Goal: Task Accomplishment & Management: Use online tool/utility

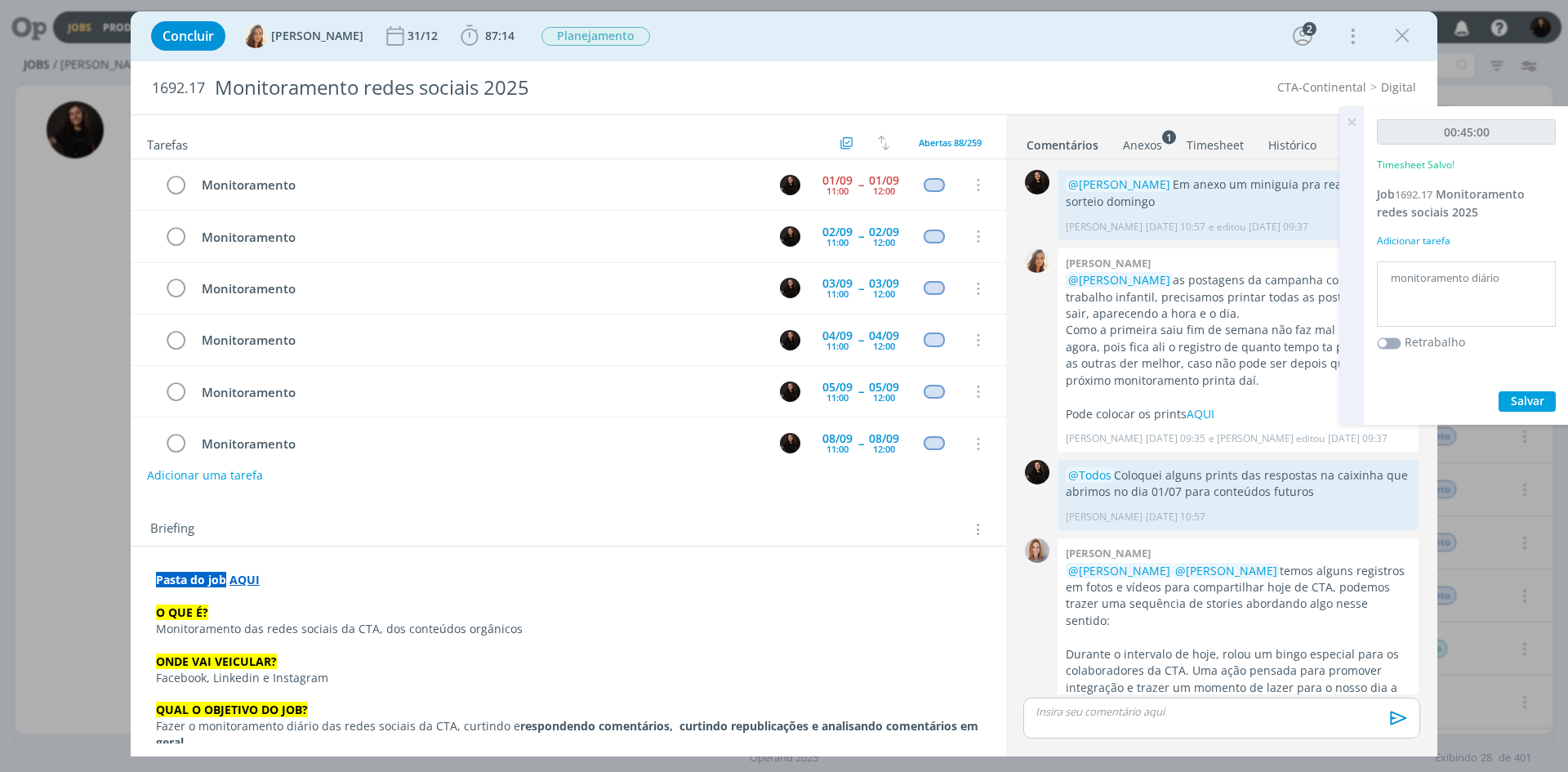
scroll to position [471, 0]
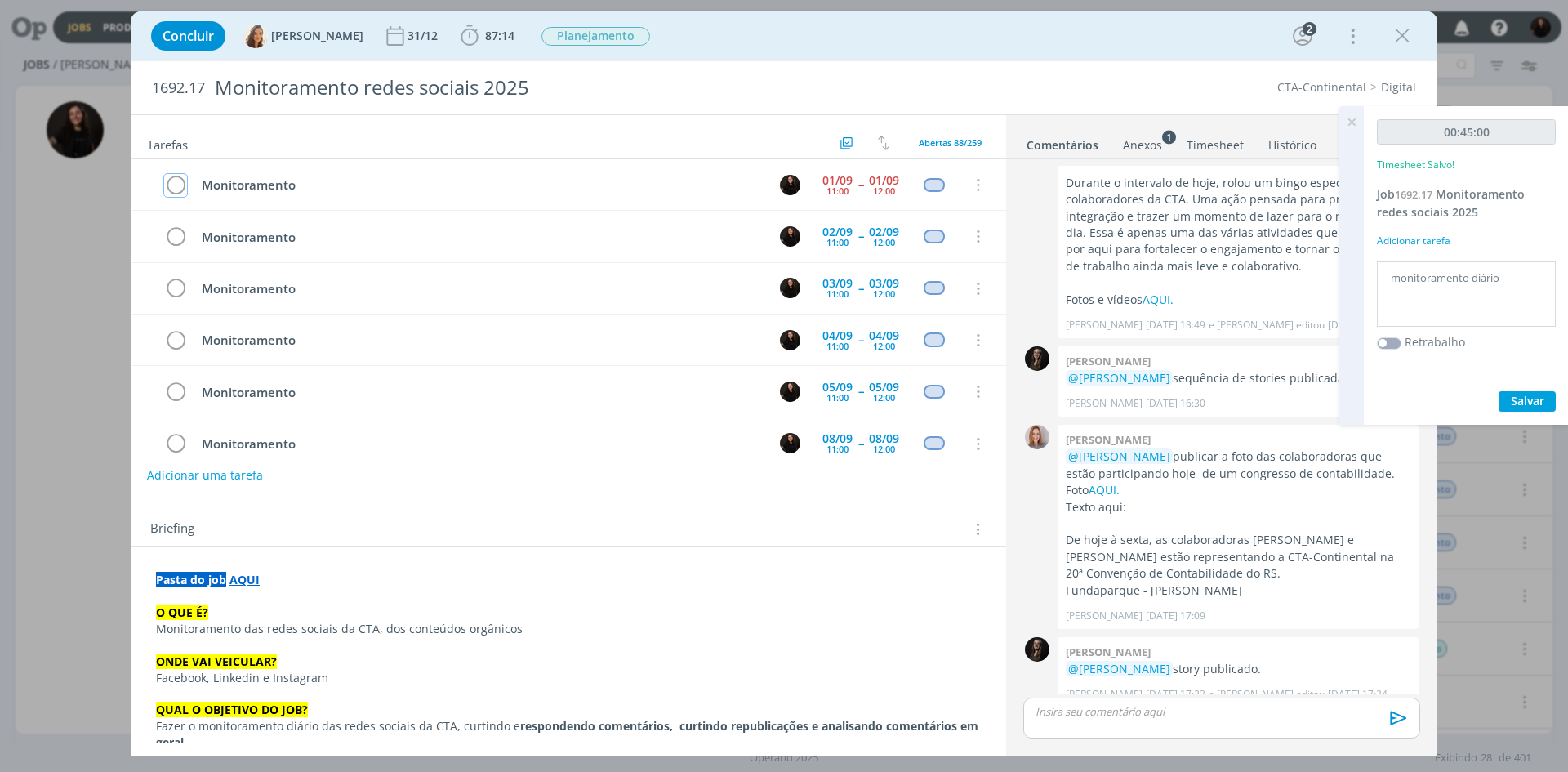
drag, startPoint x: 177, startPoint y: 182, endPoint x: 29, endPoint y: 255, distance: 165.0
click at [177, 182] on icon "dialog" at bounding box center [175, 185] width 23 height 25
drag, startPoint x: 1406, startPoint y: 29, endPoint x: 1113, endPoint y: 142, distance: 314.0
click at [1406, 29] on icon "dialog" at bounding box center [1401, 36] width 25 height 25
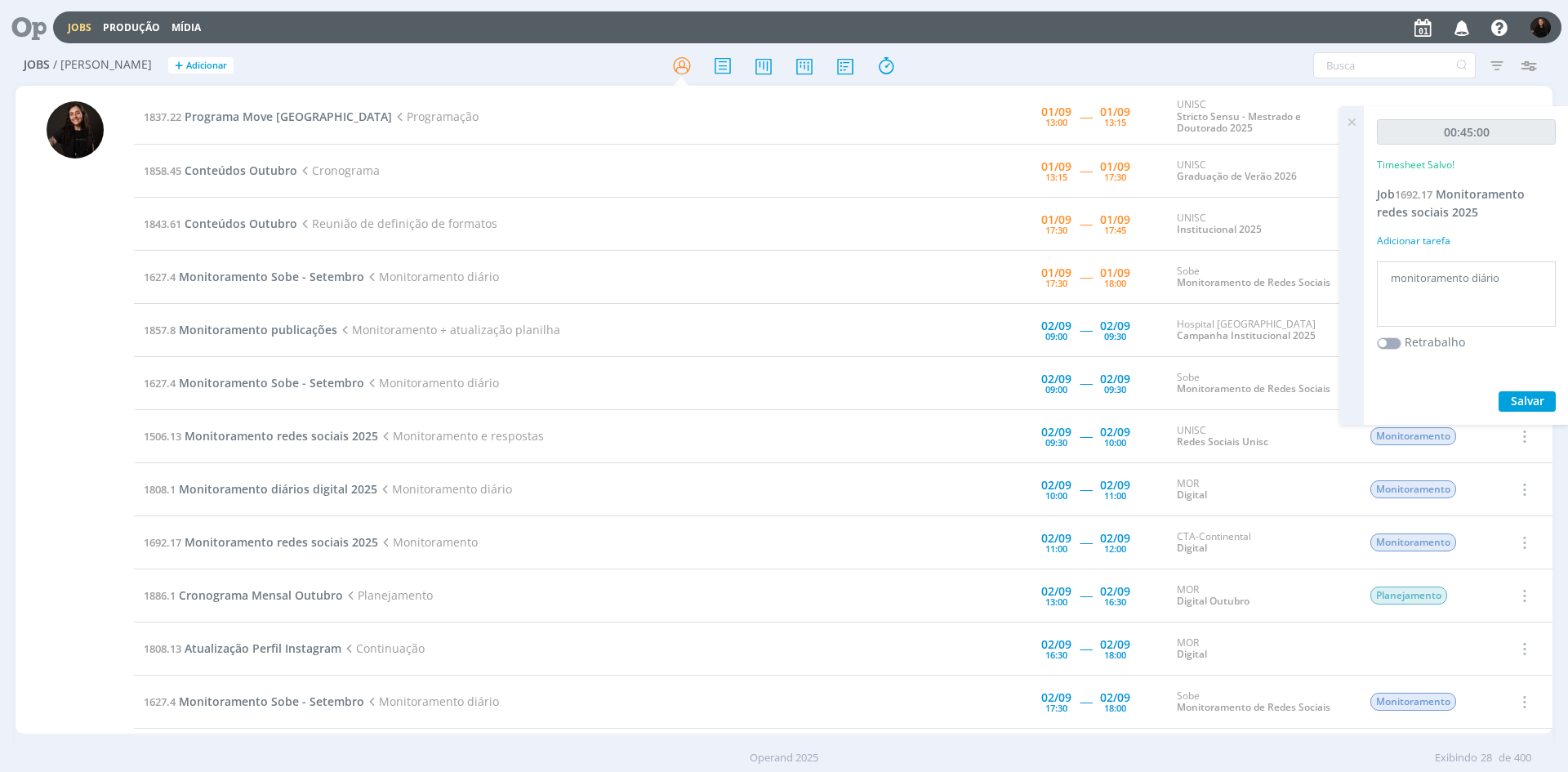
click at [1352, 123] on icon at bounding box center [1352, 121] width 29 height 32
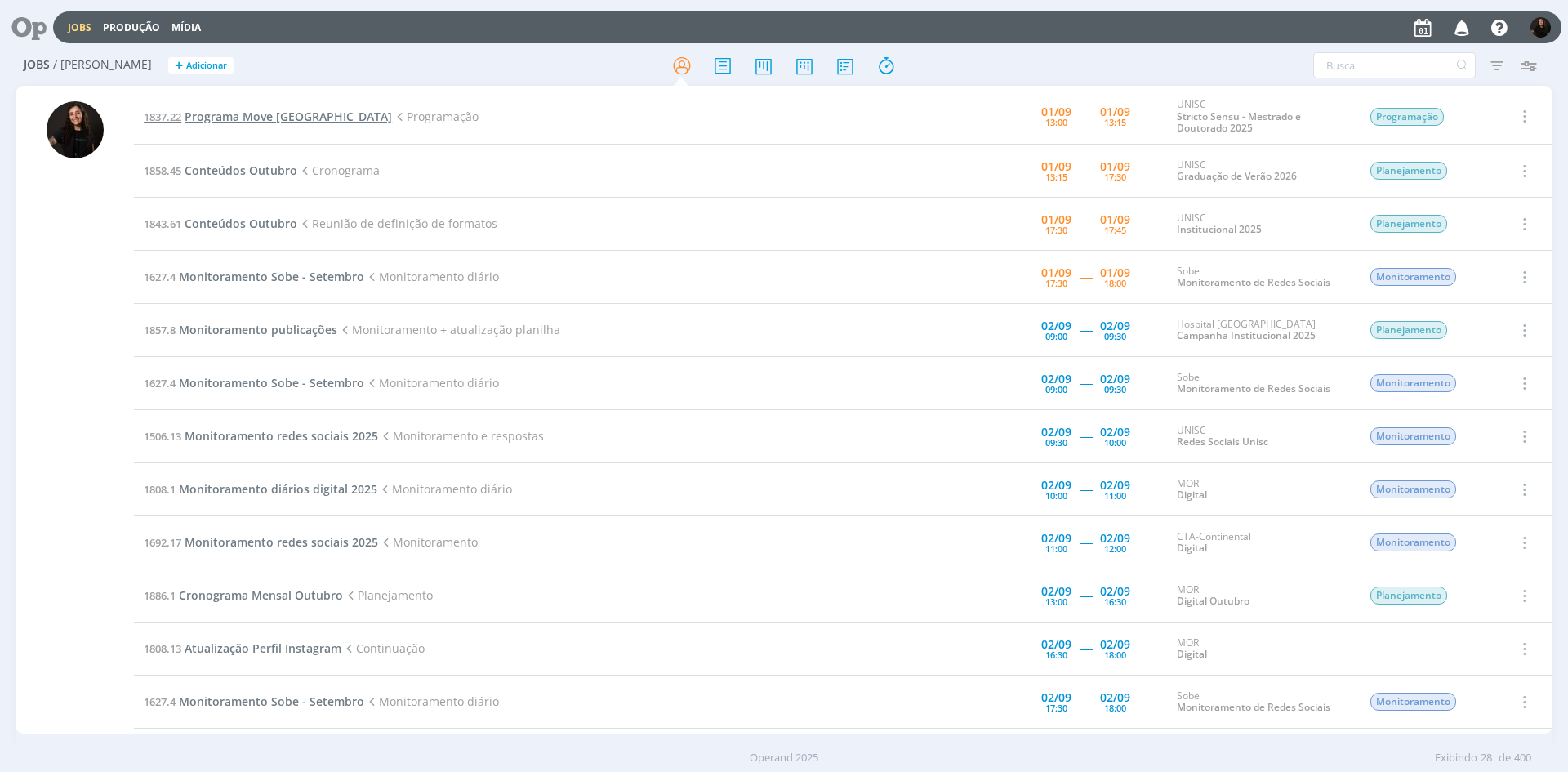
click at [303, 117] on span "Programa Move [GEOGRAPHIC_DATA]" at bounding box center [288, 116] width 207 height 16
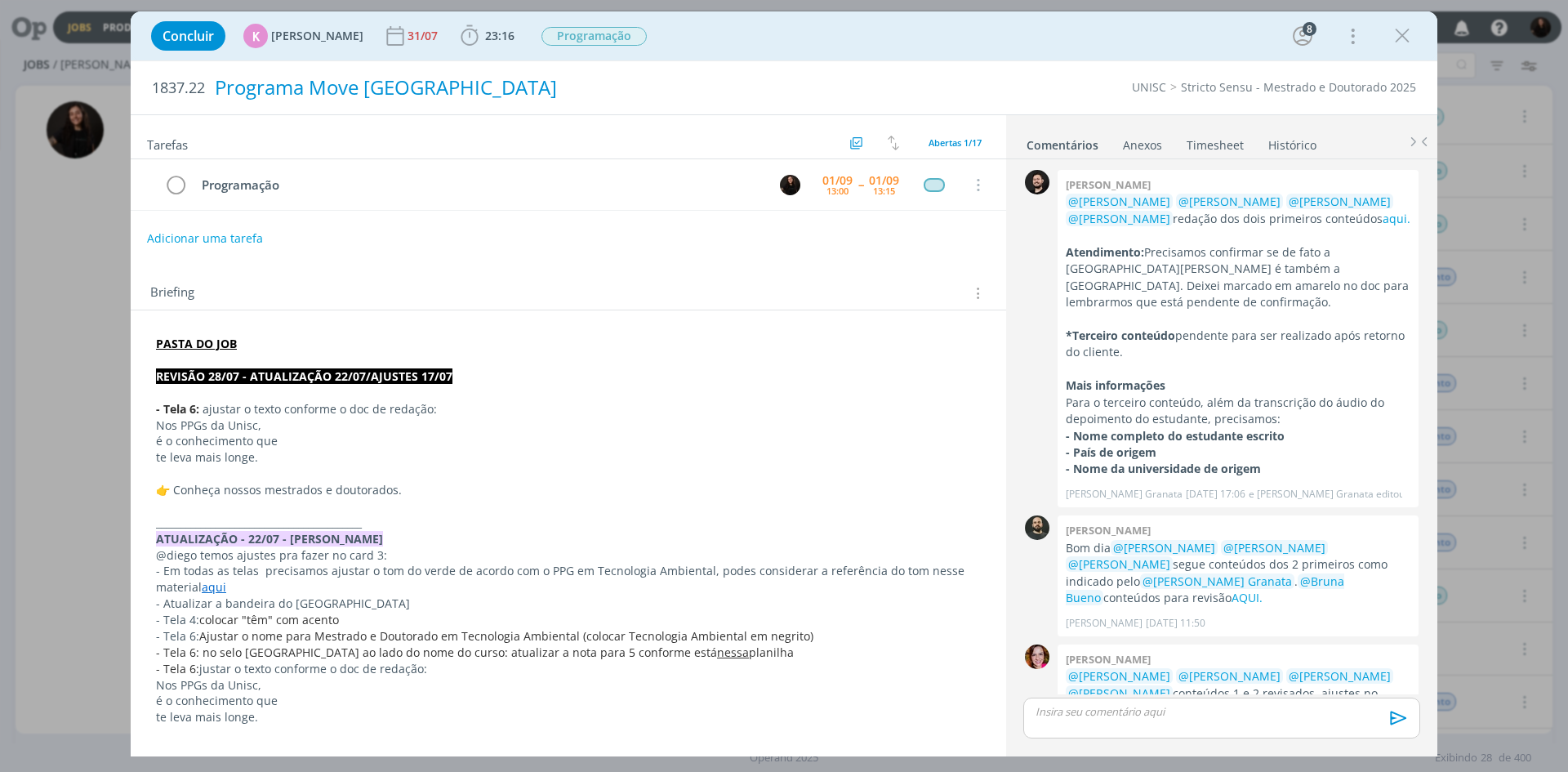
scroll to position [1267, 0]
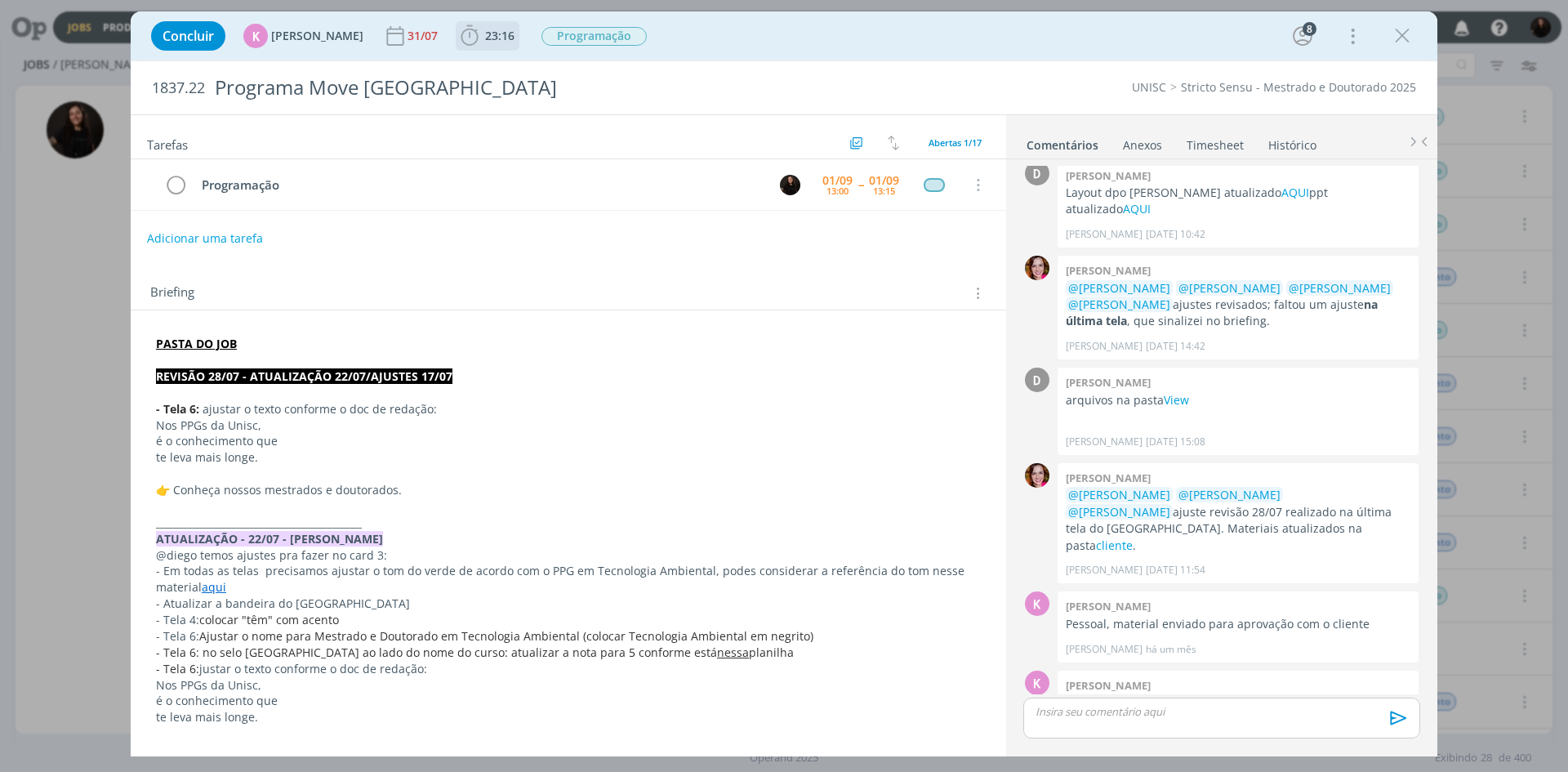
click at [459, 40] on icon "dialog" at bounding box center [469, 36] width 25 height 25
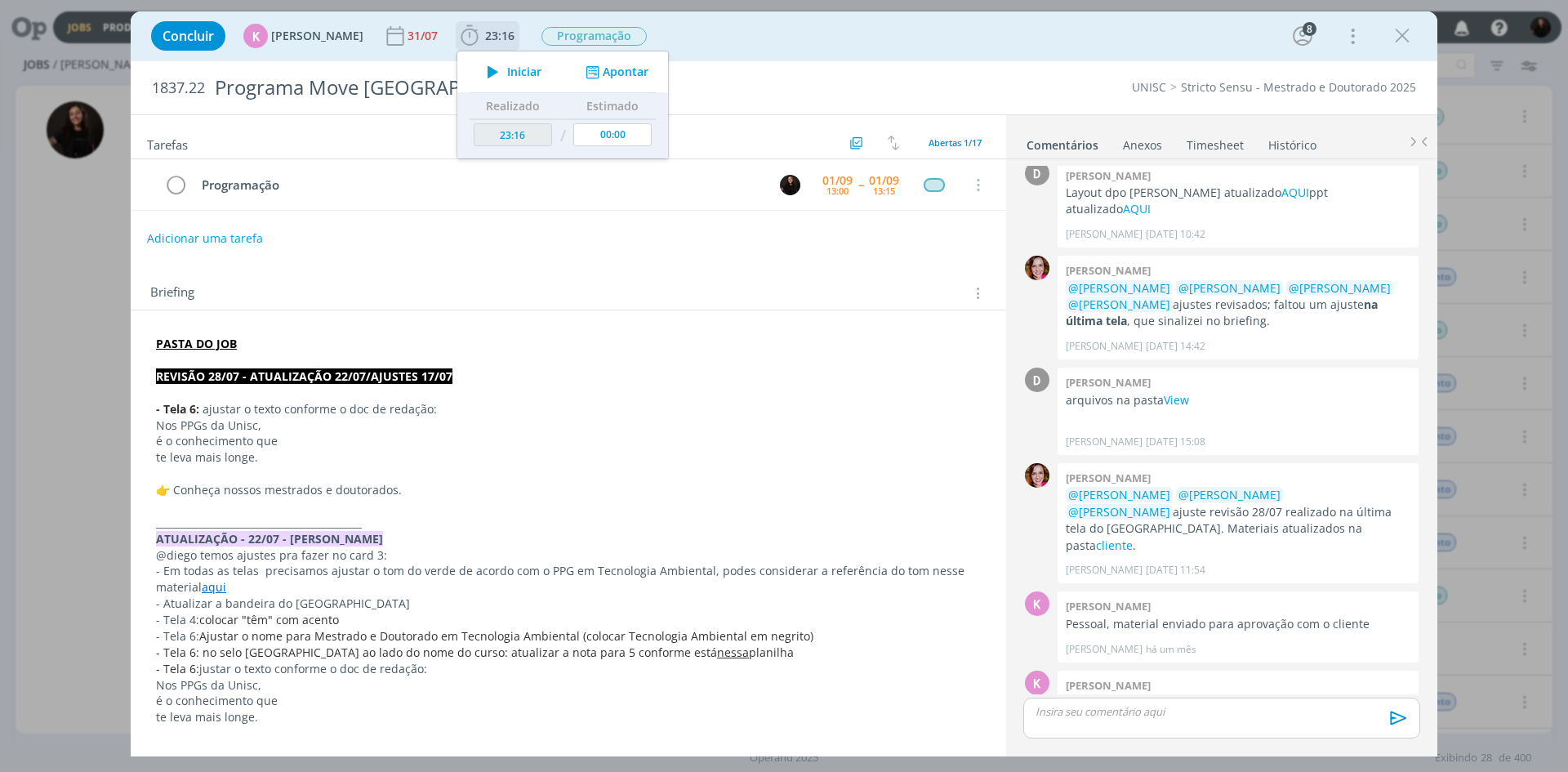
click at [478, 63] on icon "dialog" at bounding box center [492, 72] width 29 height 21
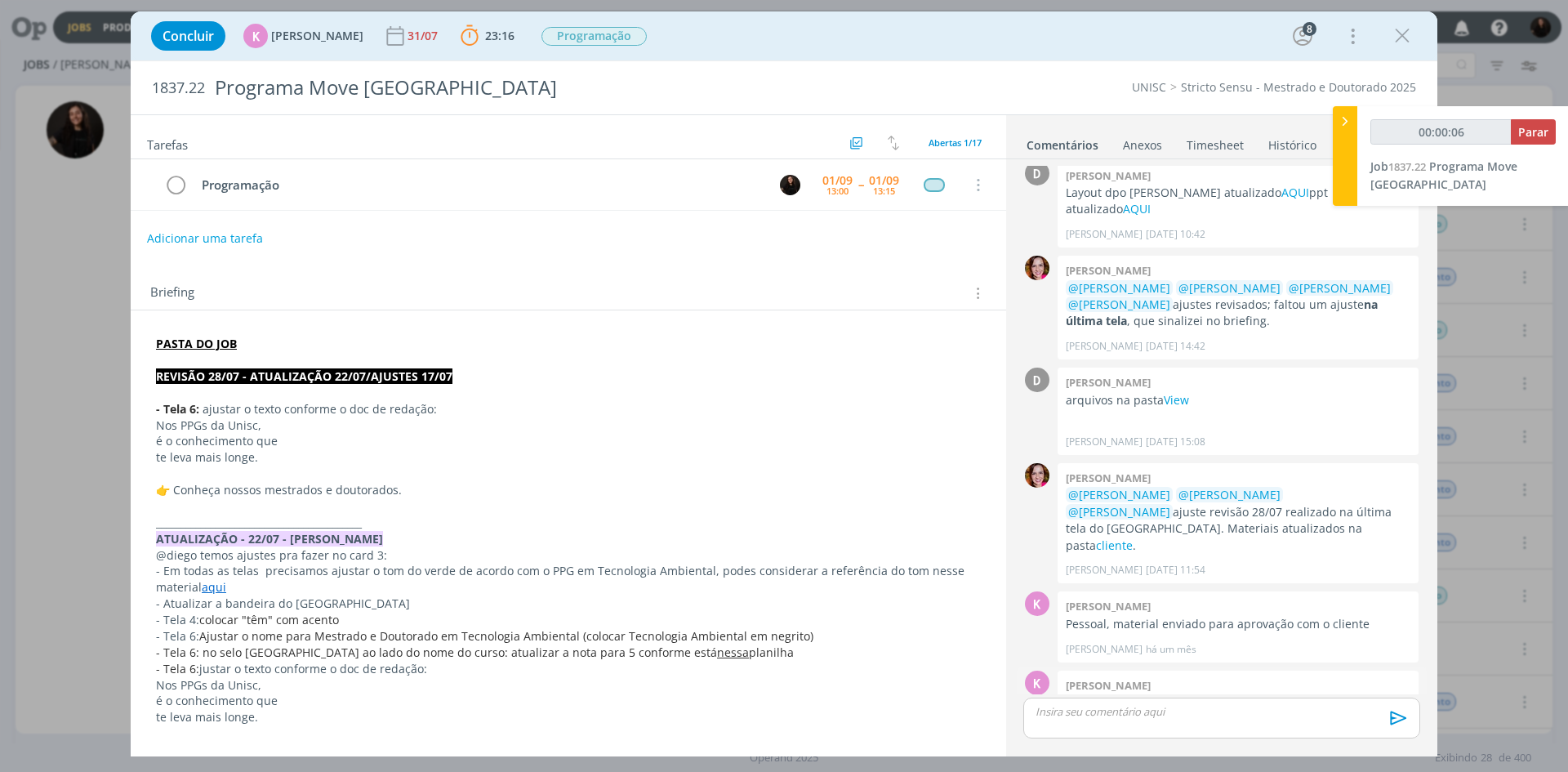
click at [1141, 710] on link "AQUI" at bounding box center [1138, 718] width 28 height 16
type input "00:04:47"
click at [1348, 126] on icon at bounding box center [1345, 121] width 17 height 17
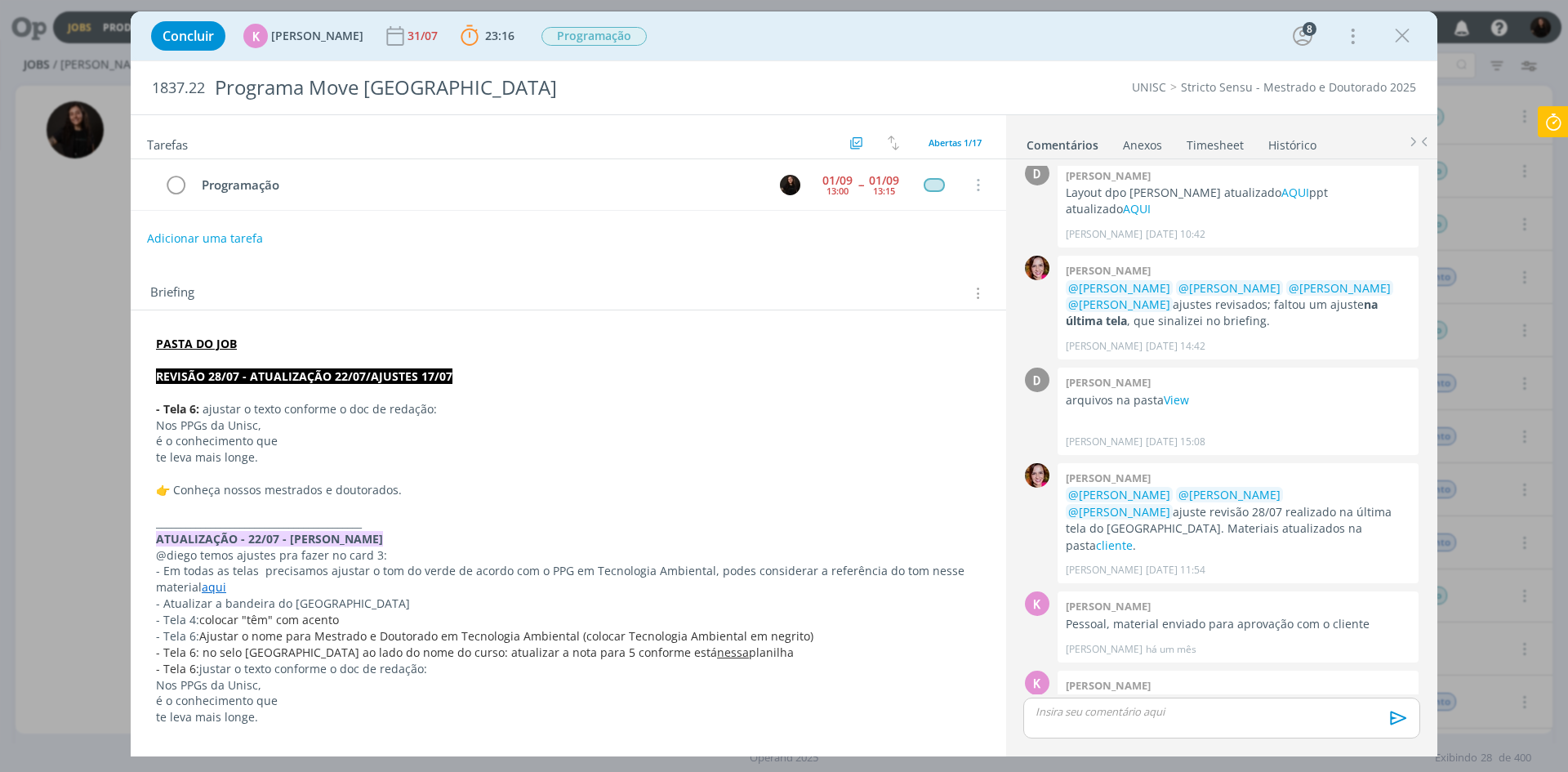
click at [1556, 126] on icon at bounding box center [1553, 121] width 29 height 32
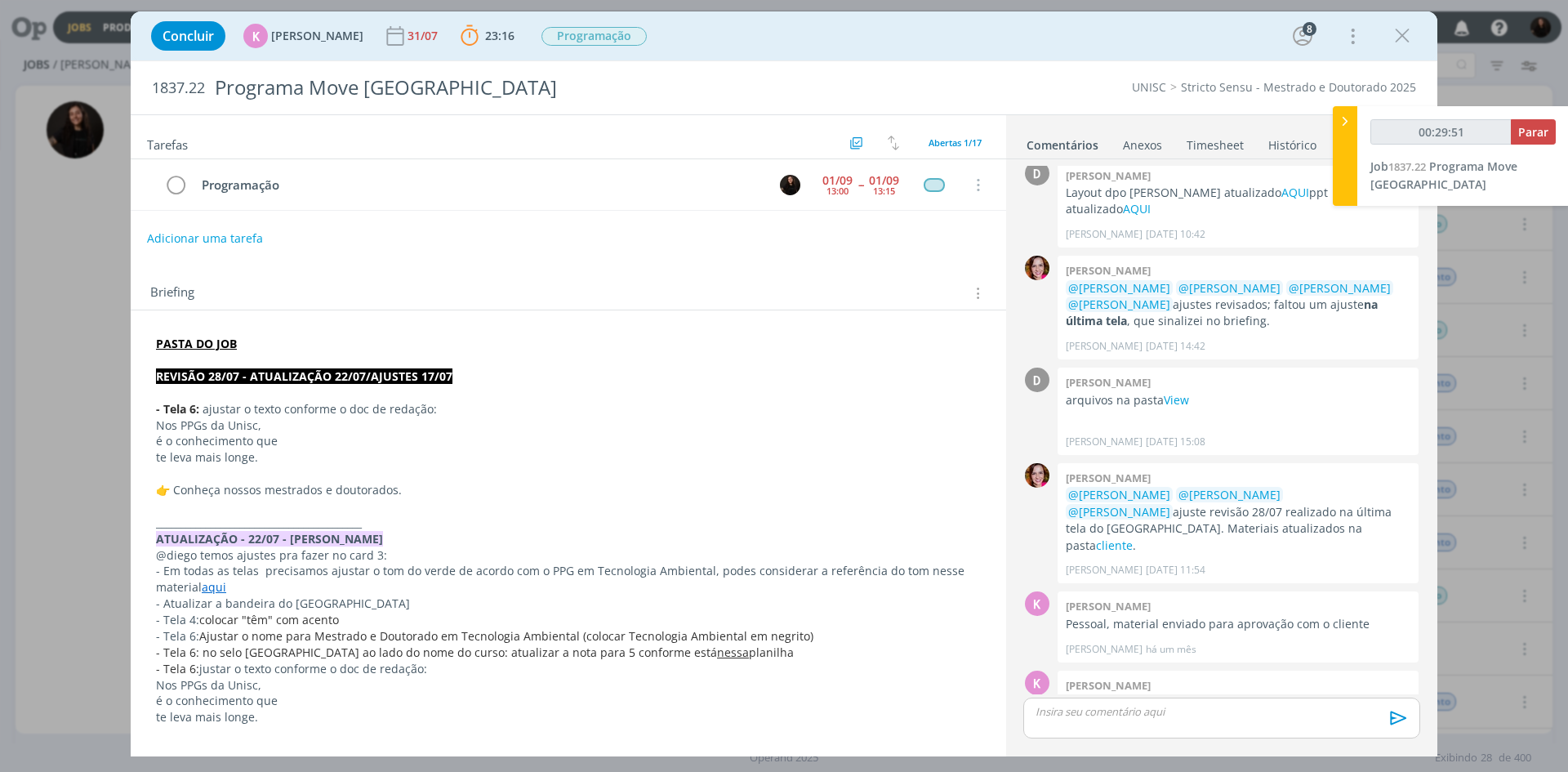
type input "00:29:52"
click at [1541, 131] on span "Parar" at bounding box center [1533, 132] width 30 height 16
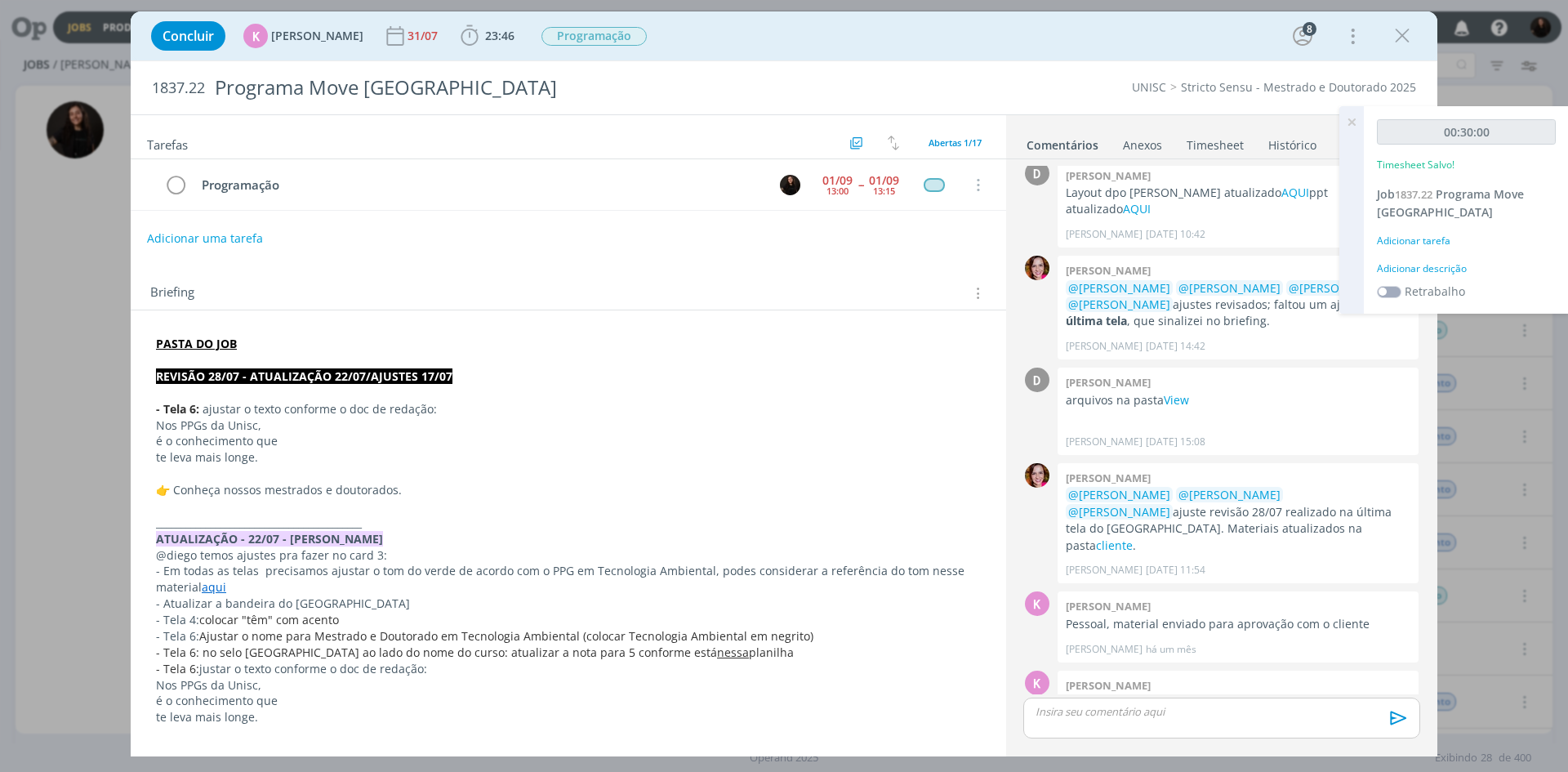
click at [1424, 269] on div "Adicionar descrição" at bounding box center [1466, 269] width 179 height 15
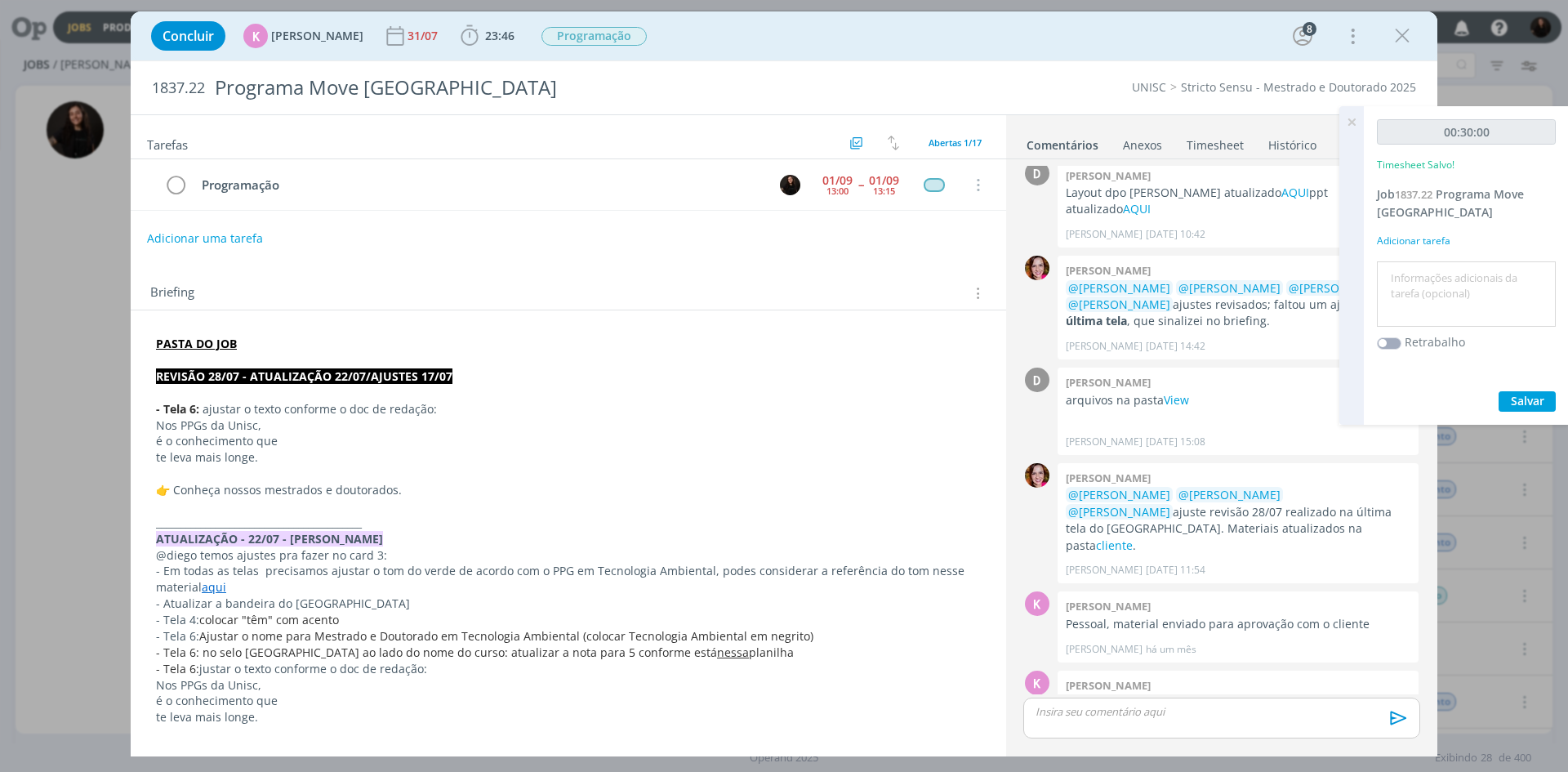
click at [1424, 290] on textarea at bounding box center [1465, 294] width 170 height 58
type textarea "programação move [GEOGRAPHIC_DATA]"
click at [1527, 398] on span "Salvar" at bounding box center [1528, 400] width 33 height 16
click at [1131, 709] on p "dialog" at bounding box center [1221, 711] width 371 height 15
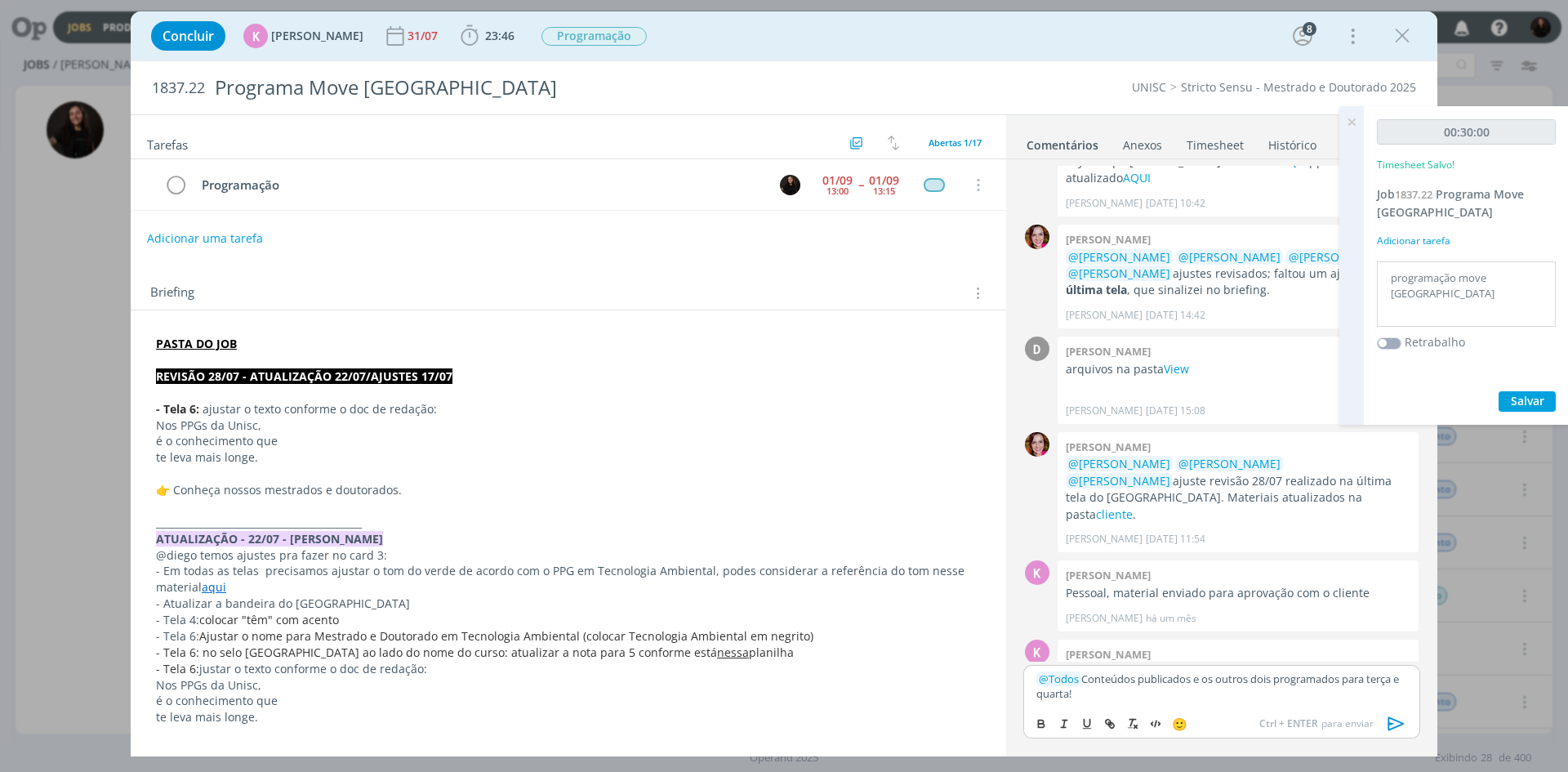
click at [1384, 729] on icon "dialog" at bounding box center [1396, 723] width 25 height 25
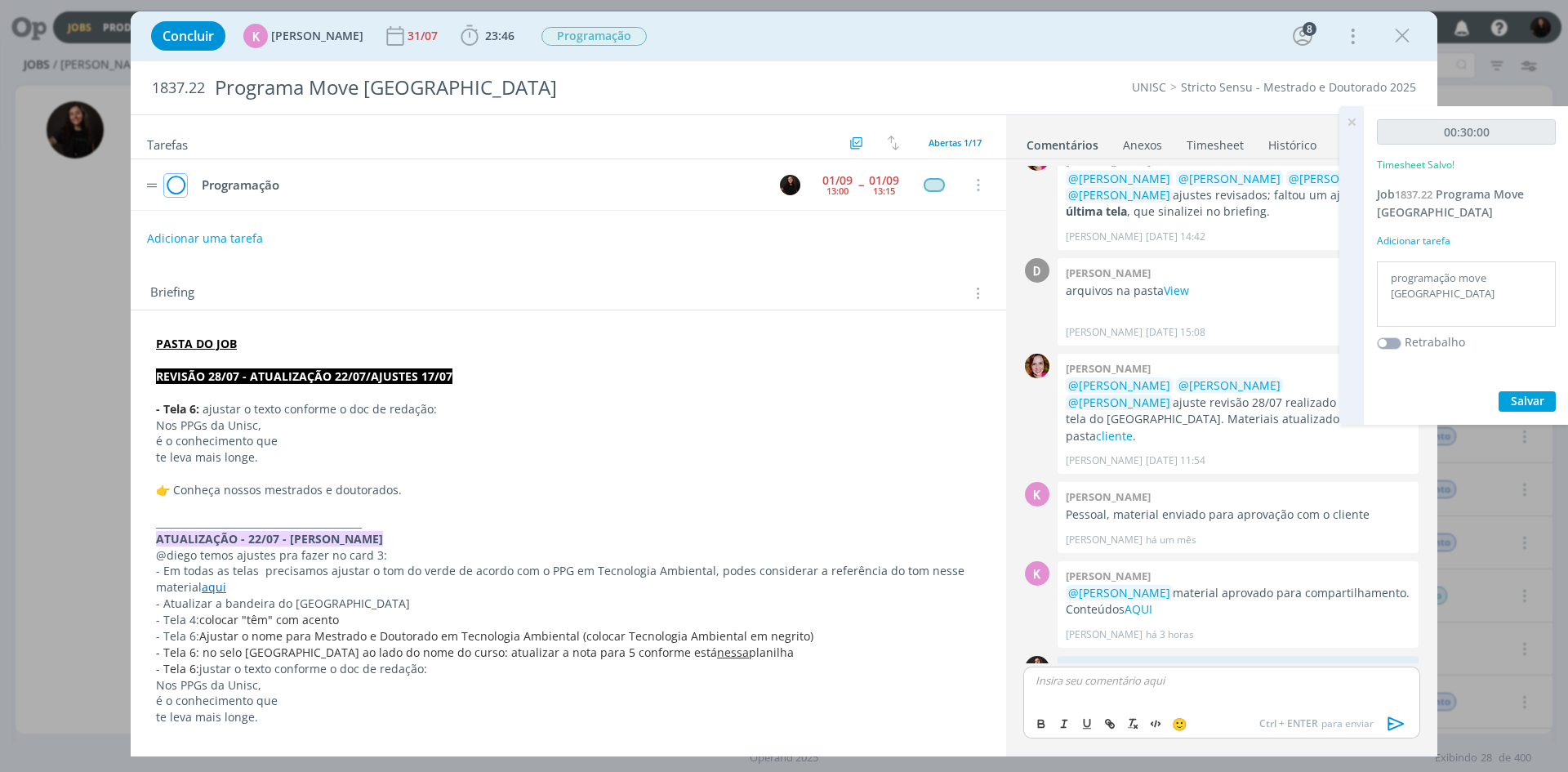
drag, startPoint x: 183, startPoint y: 185, endPoint x: 6, endPoint y: 271, distance: 196.8
click at [183, 185] on icon "dialog" at bounding box center [175, 185] width 23 height 25
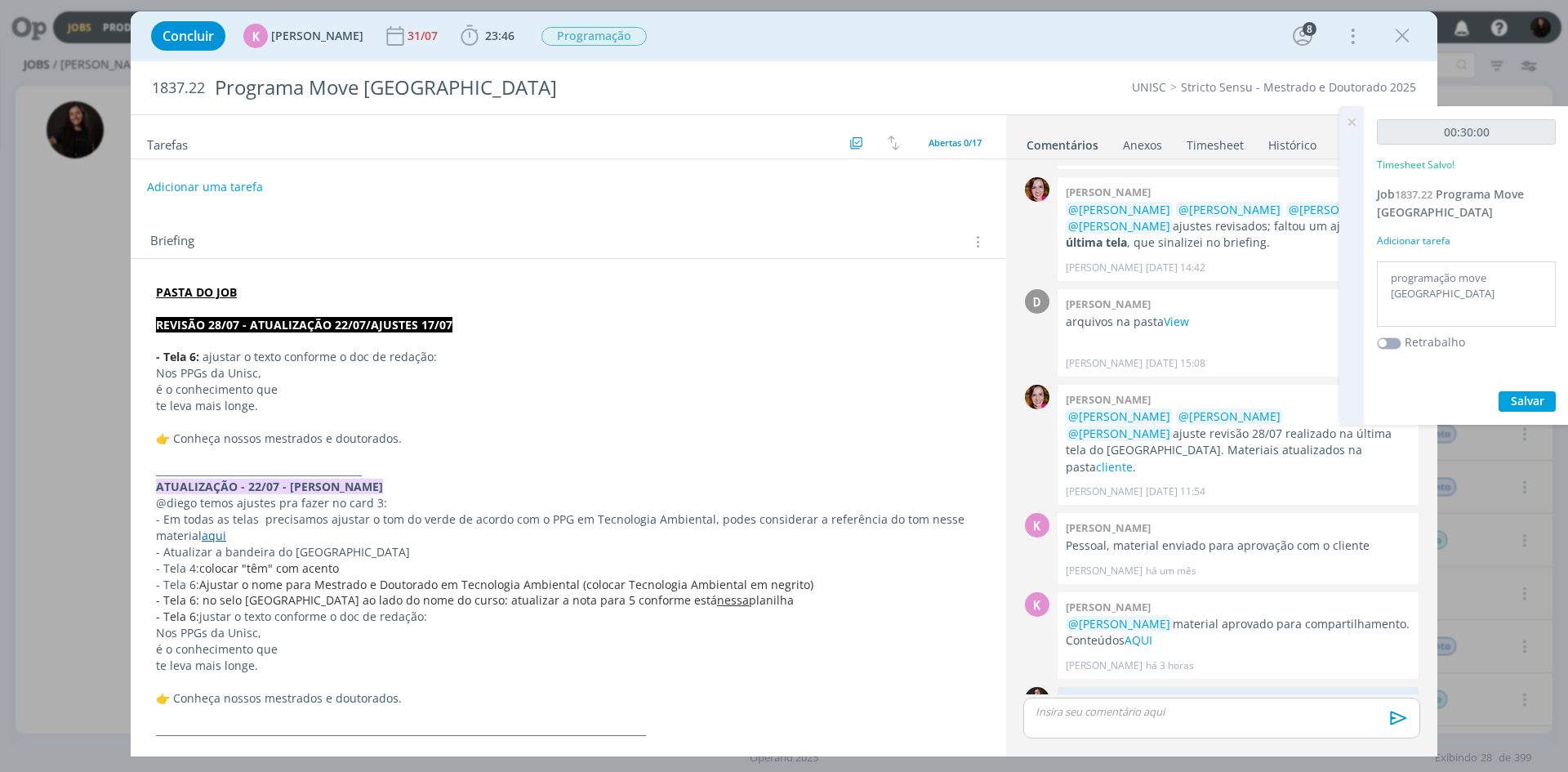
drag, startPoint x: 1396, startPoint y: 33, endPoint x: 21, endPoint y: 311, distance: 1402.8
click at [1396, 33] on icon "dialog" at bounding box center [1401, 36] width 25 height 25
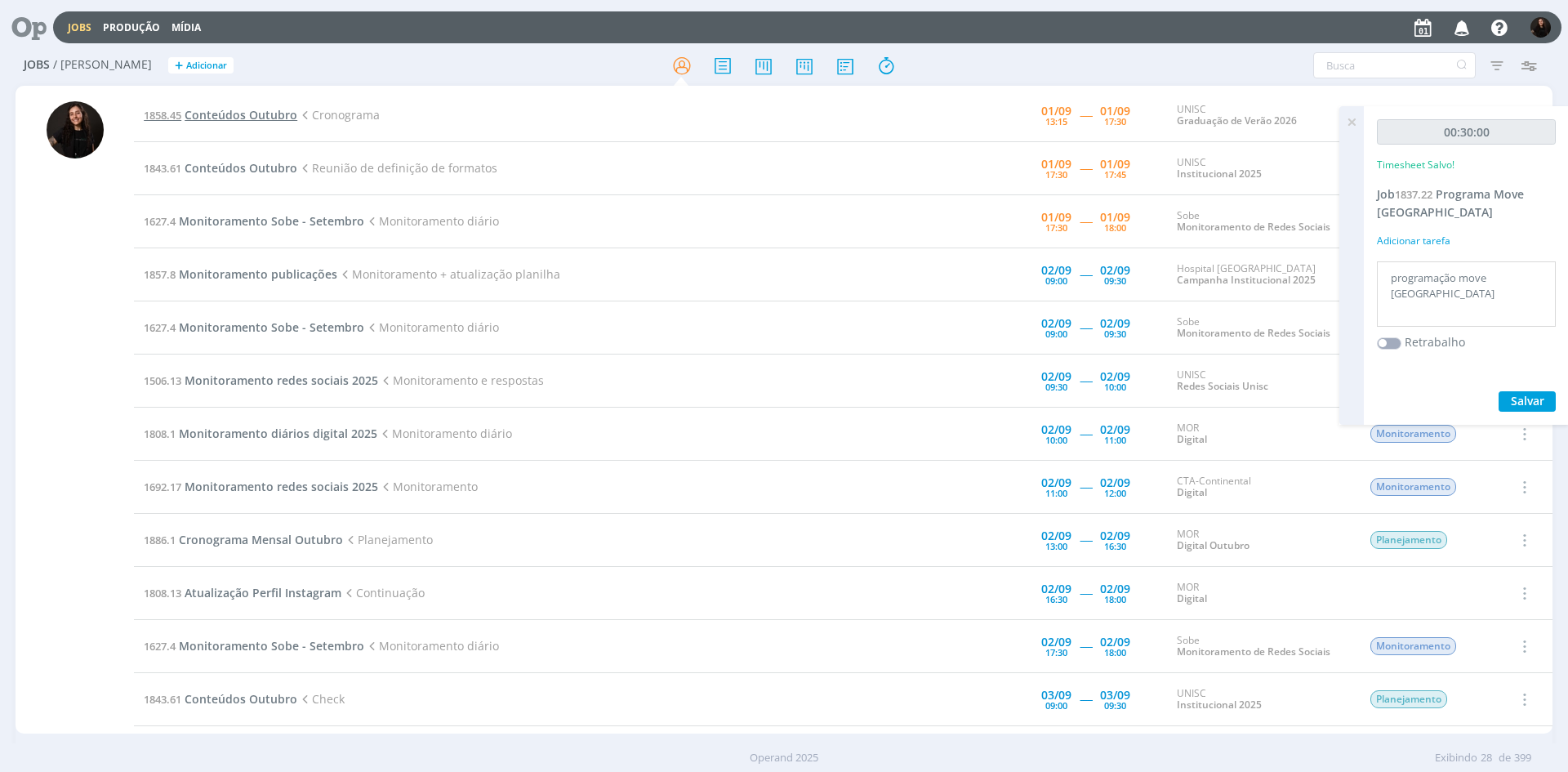
click at [238, 111] on span "Conteúdos Outubro" at bounding box center [241, 114] width 112 height 16
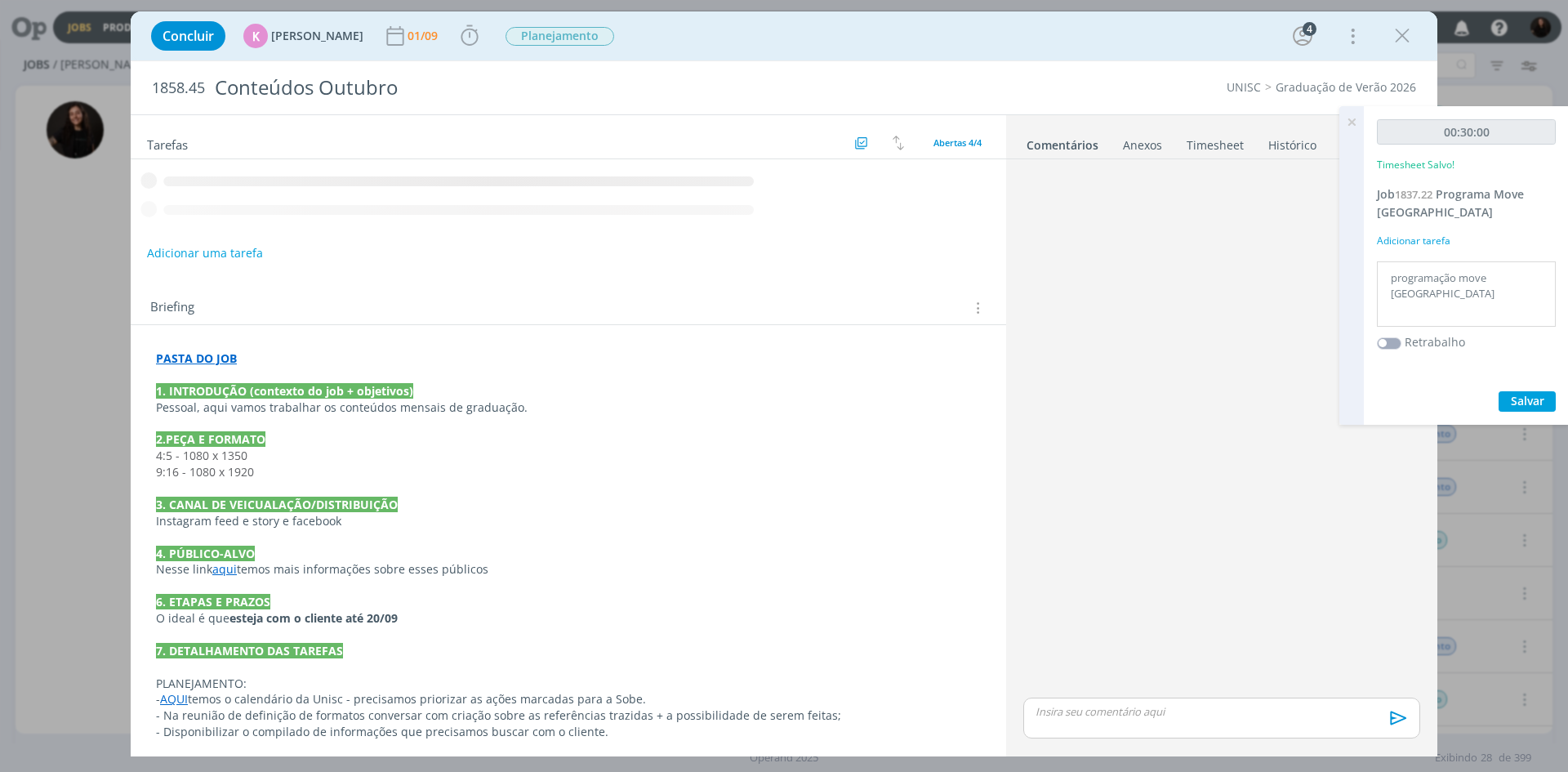
click at [1354, 120] on icon at bounding box center [1352, 121] width 29 height 32
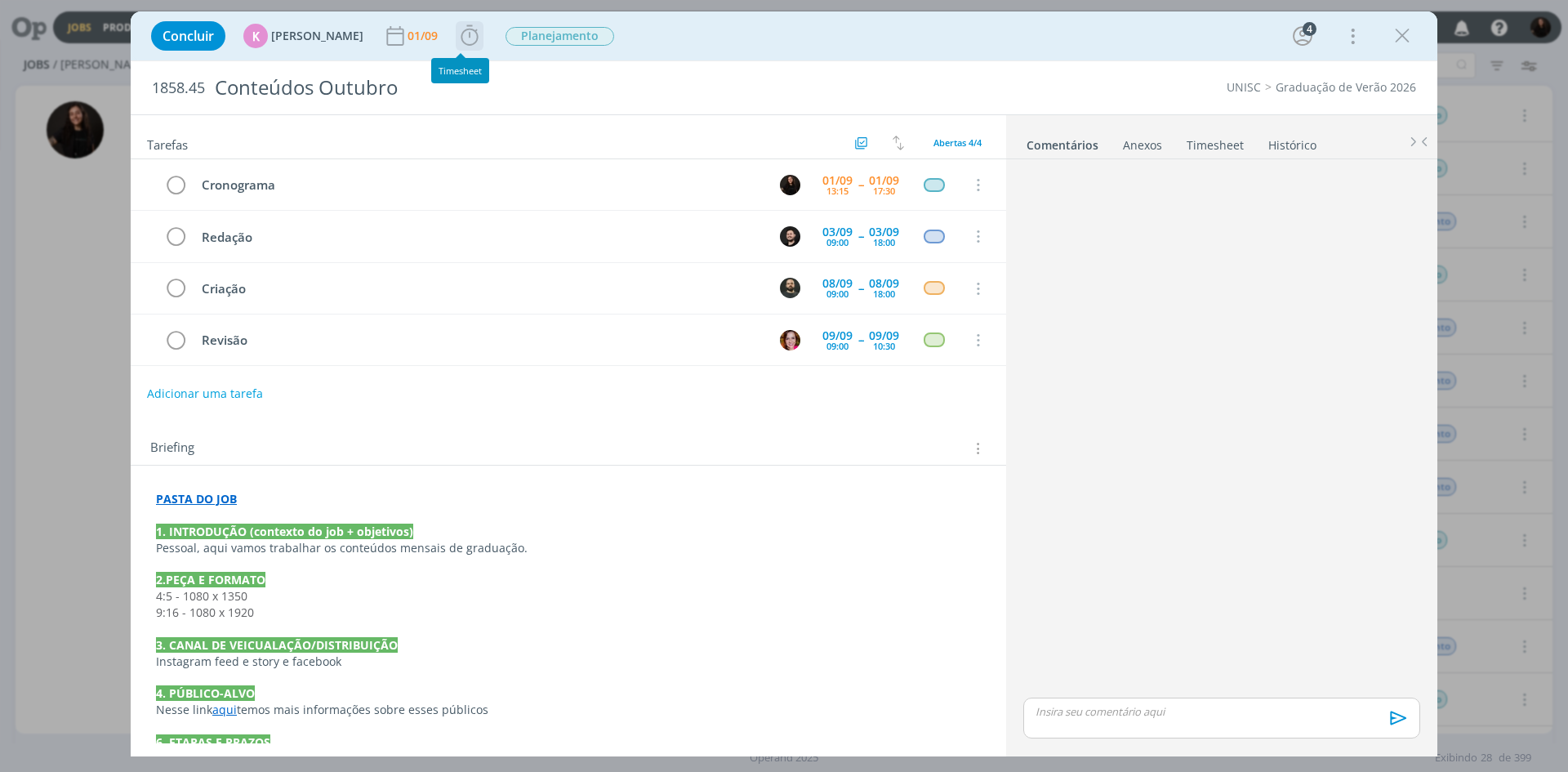
click at [457, 33] on icon "dialog" at bounding box center [469, 36] width 25 height 25
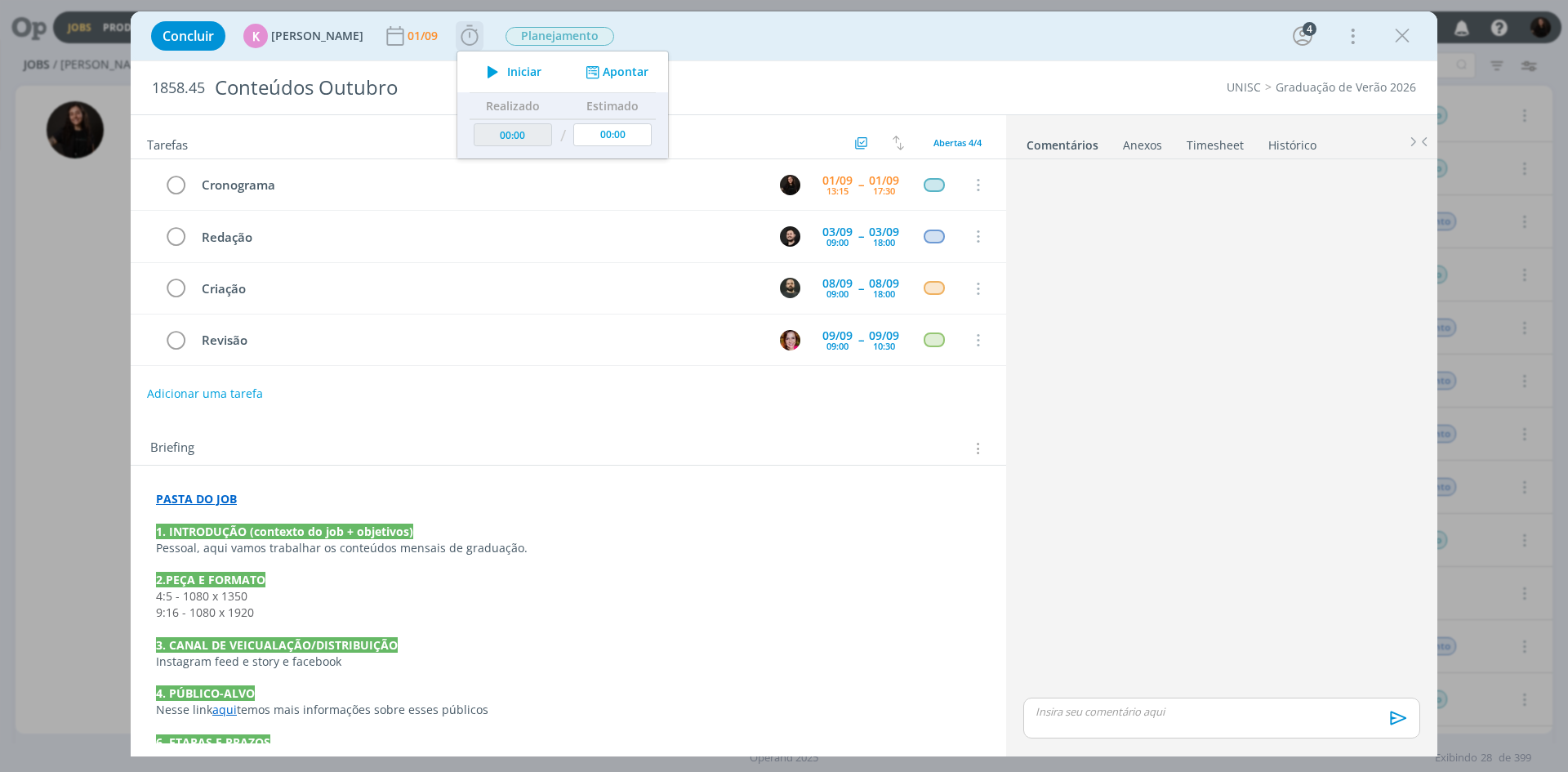
click at [510, 66] on span "Iniciar" at bounding box center [524, 72] width 34 height 11
click at [670, 583] on p "2.PEÇA E FORMATO" at bounding box center [568, 580] width 824 height 17
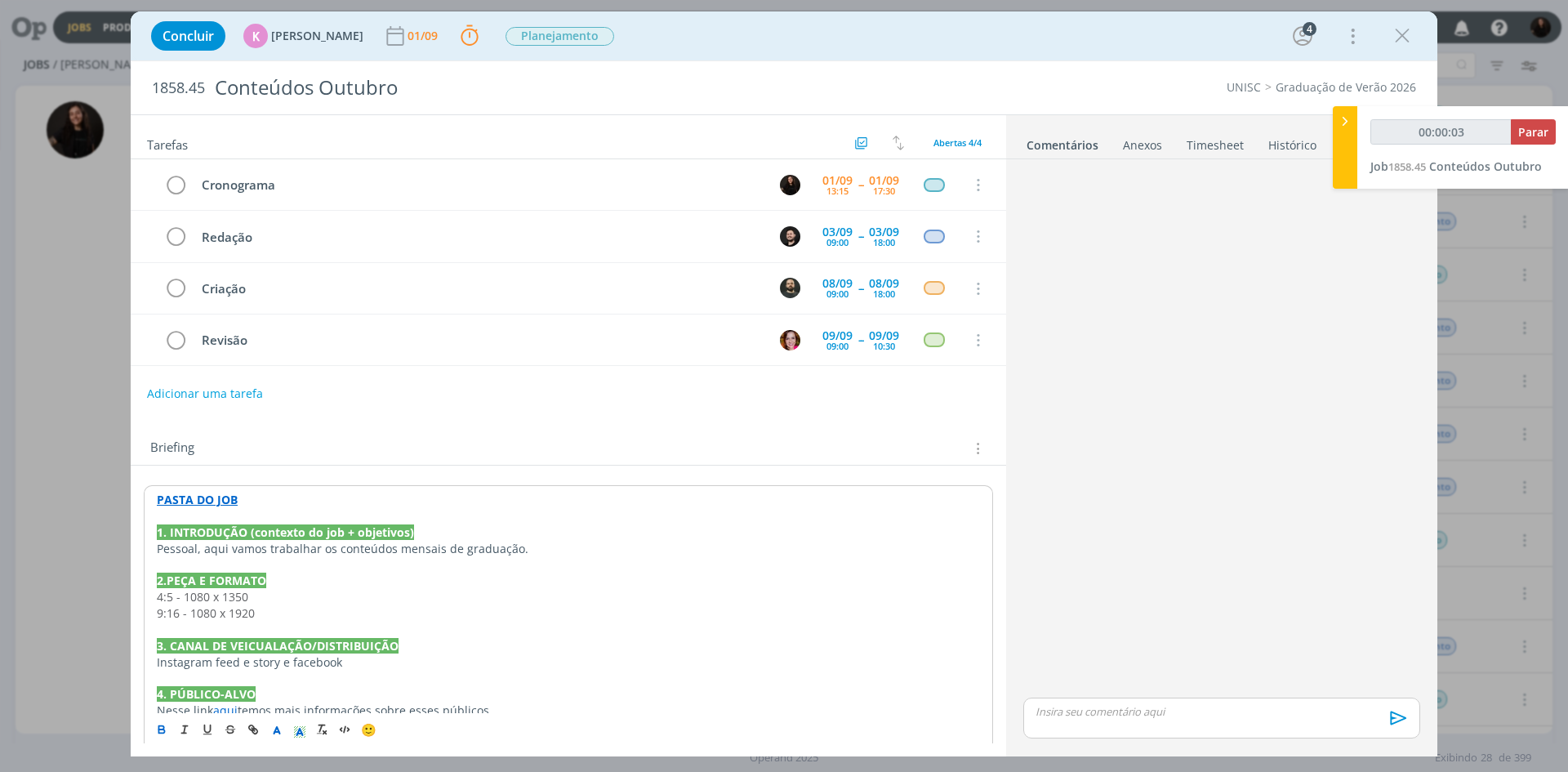
type input "00:00:04"
click at [1352, 125] on icon at bounding box center [1345, 121] width 17 height 17
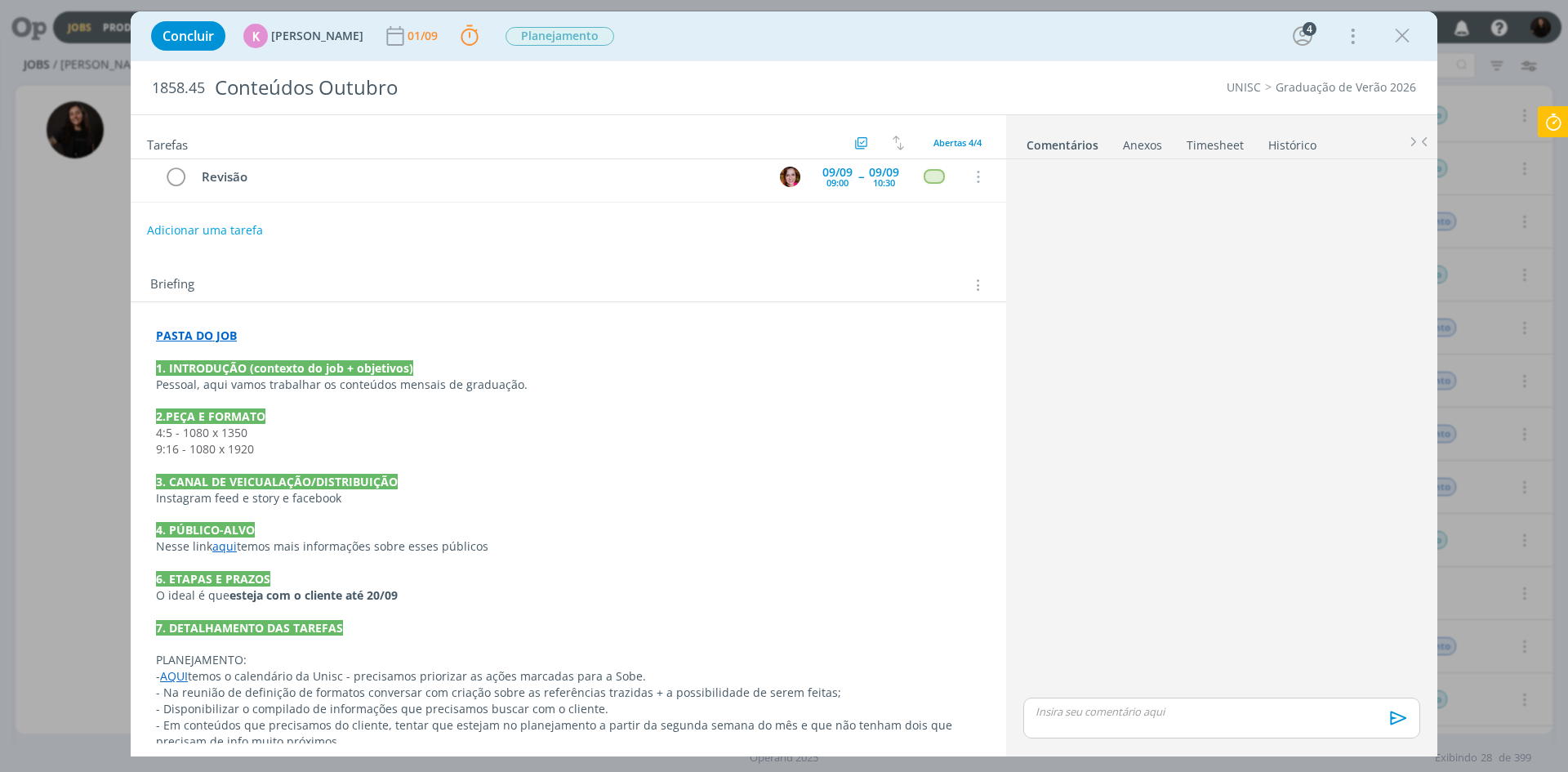
scroll to position [458, 0]
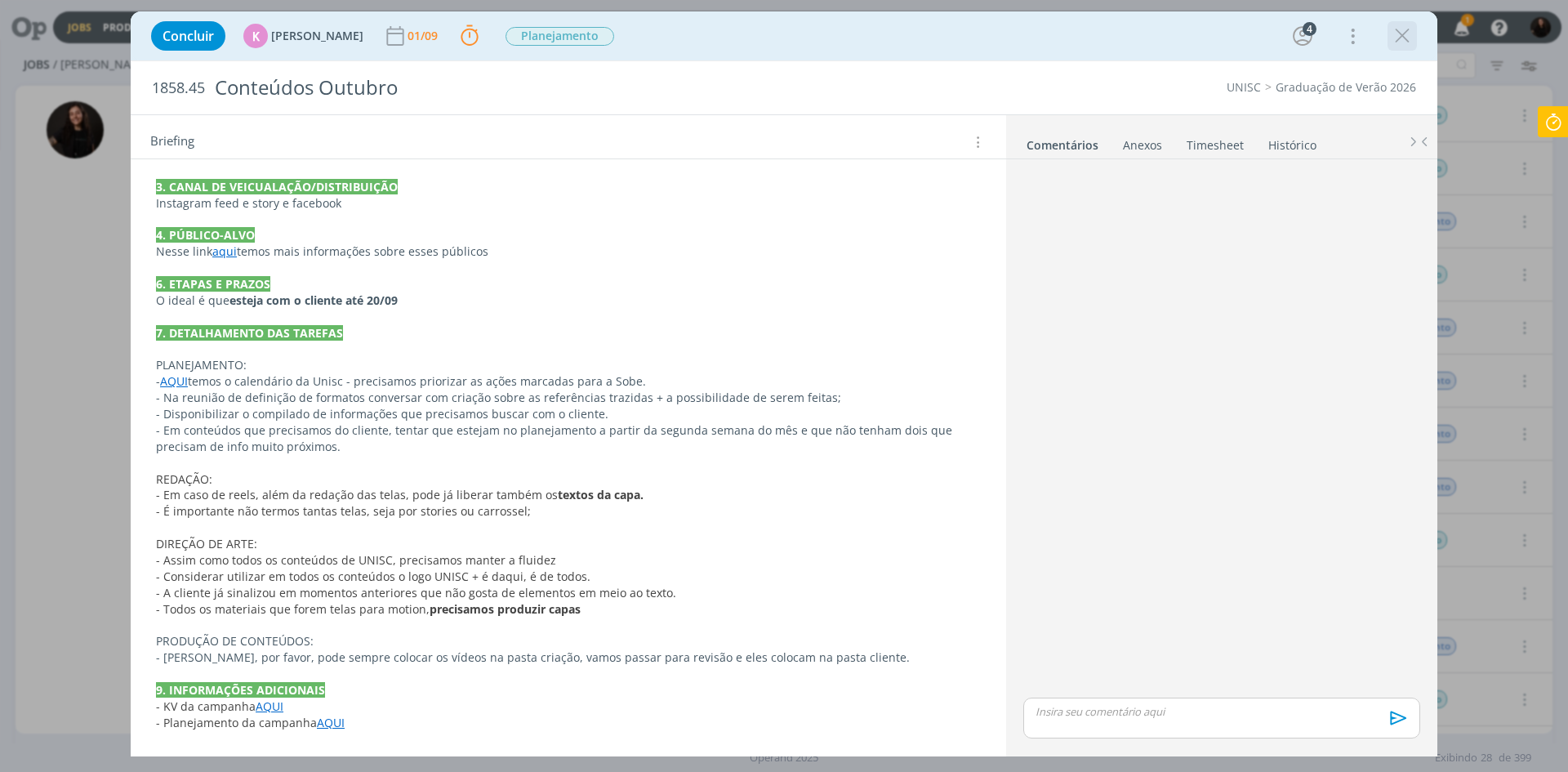
click at [1400, 40] on icon "dialog" at bounding box center [1401, 36] width 25 height 25
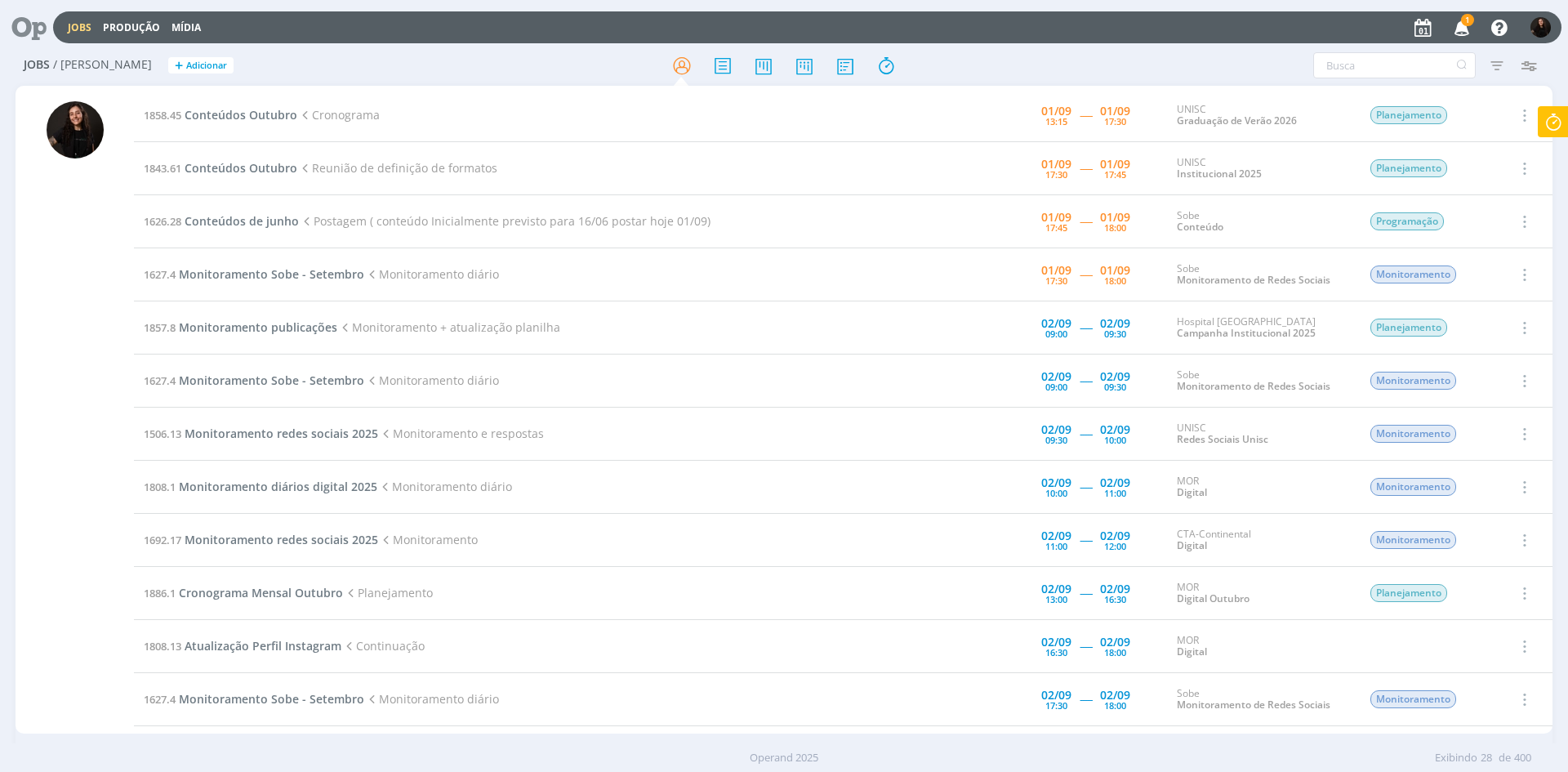
click at [1459, 29] on icon "button" at bounding box center [1461, 27] width 29 height 28
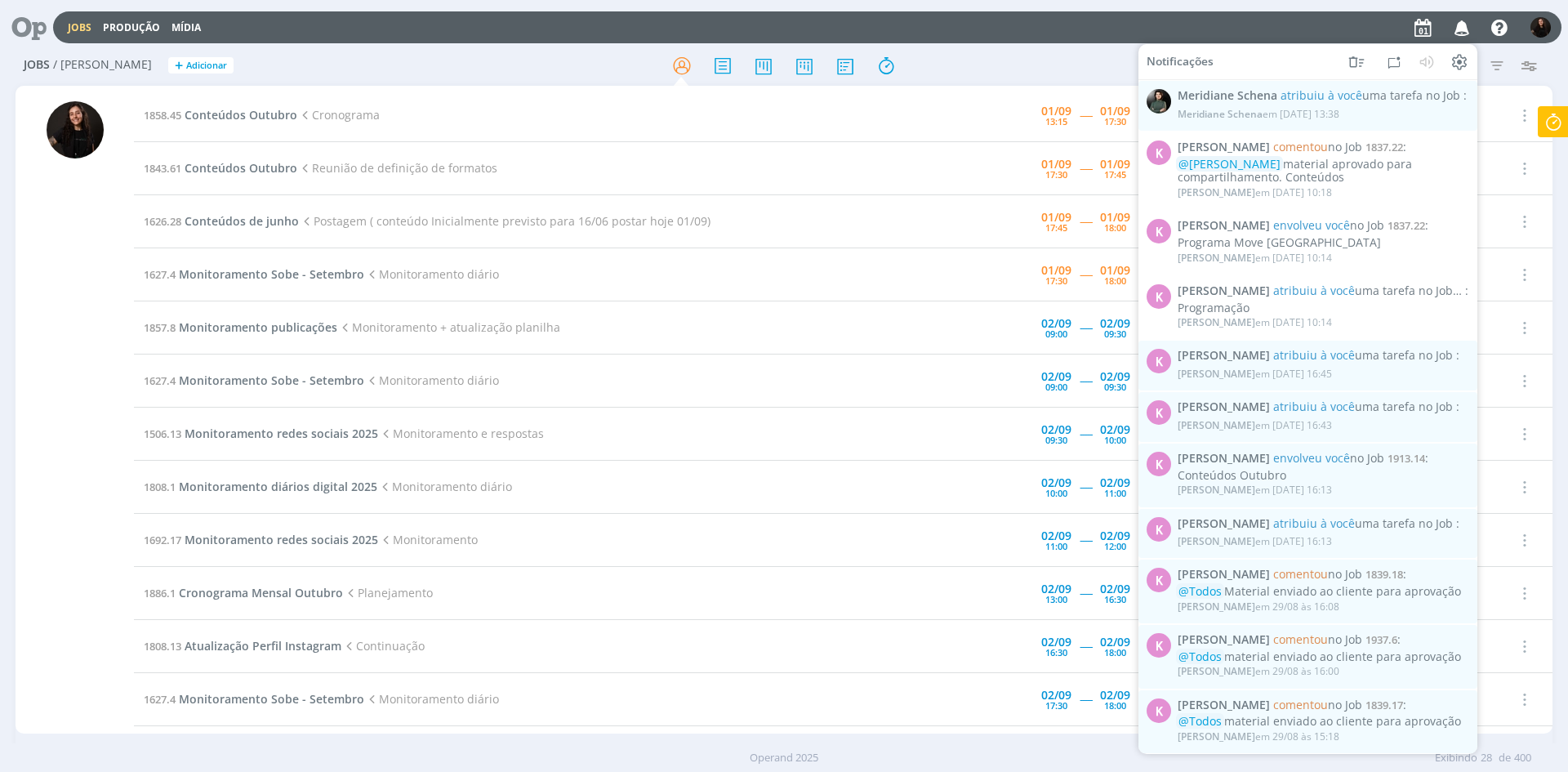
click at [1459, 29] on icon "button" at bounding box center [1461, 27] width 29 height 28
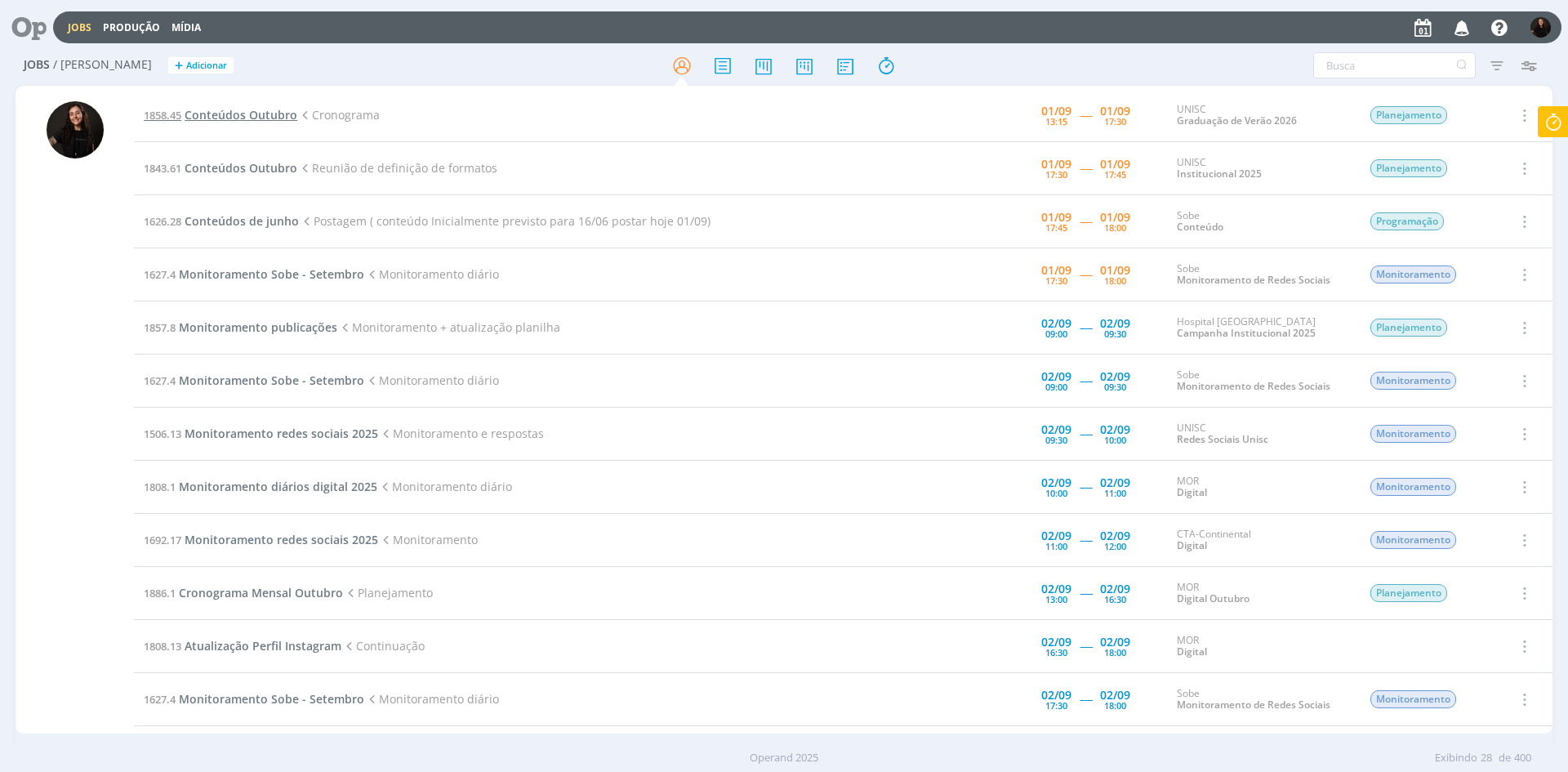
click at [227, 110] on span "Conteúdos Outubro" at bounding box center [241, 114] width 112 height 16
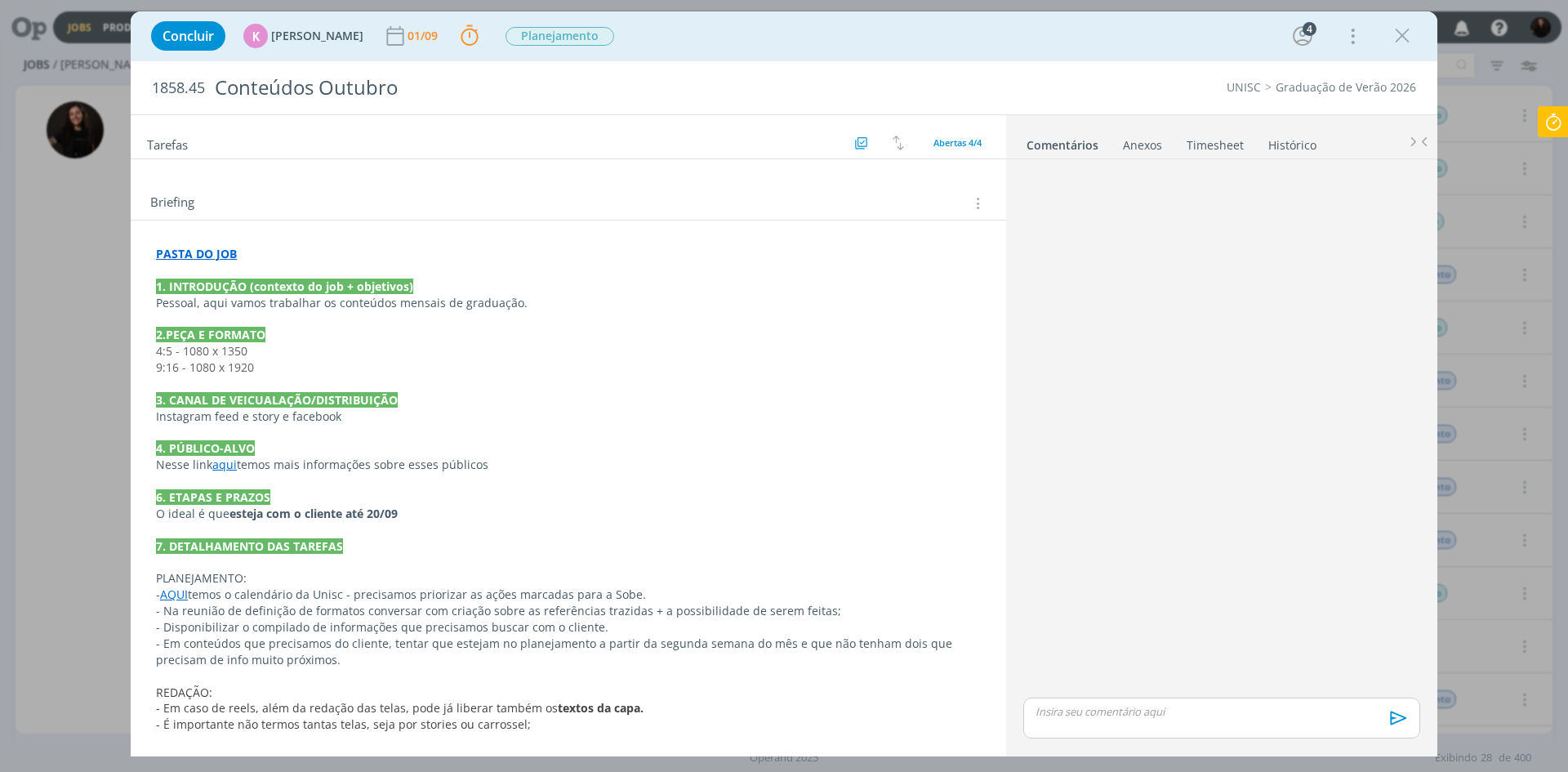
scroll to position [458, 0]
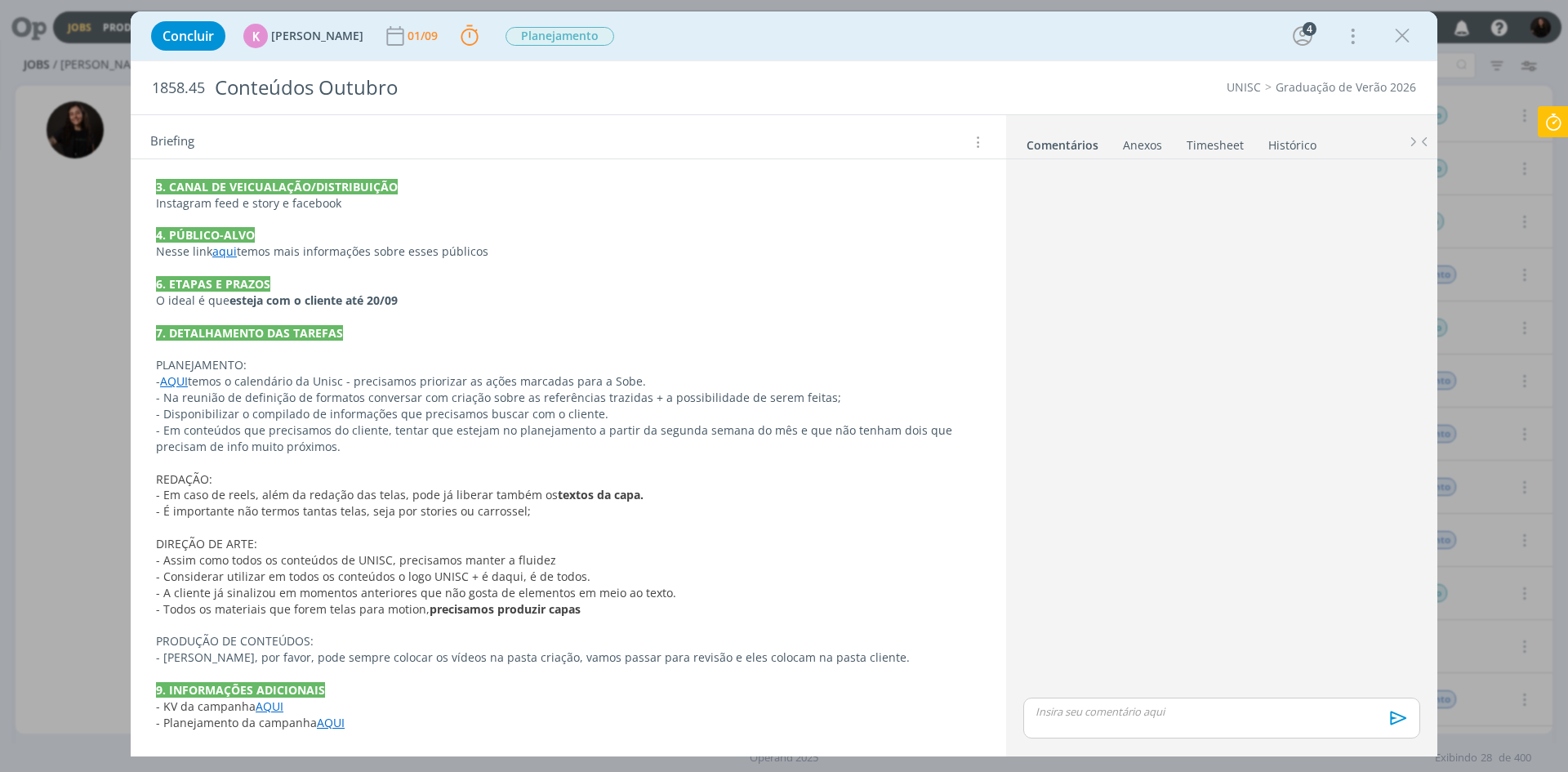
click at [333, 725] on link "AQUI" at bounding box center [330, 721] width 28 height 16
click at [329, 685] on link "[URL][DOMAIN_NAME]" at bounding box center [279, 690] width 123 height 21
click at [698, 482] on p "REDAÇÃO:" at bounding box center [568, 480] width 823 height 17
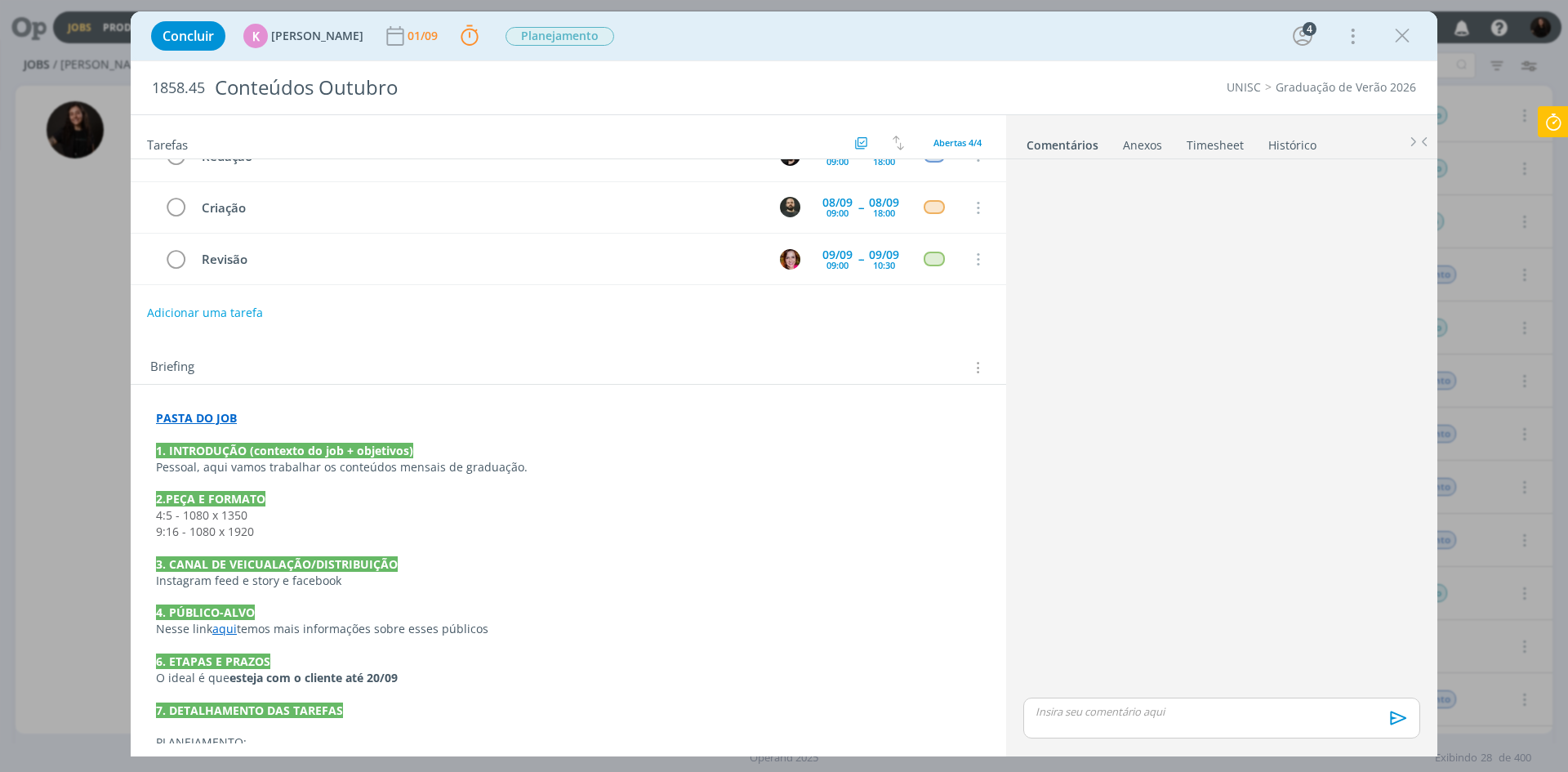
scroll to position [0, 0]
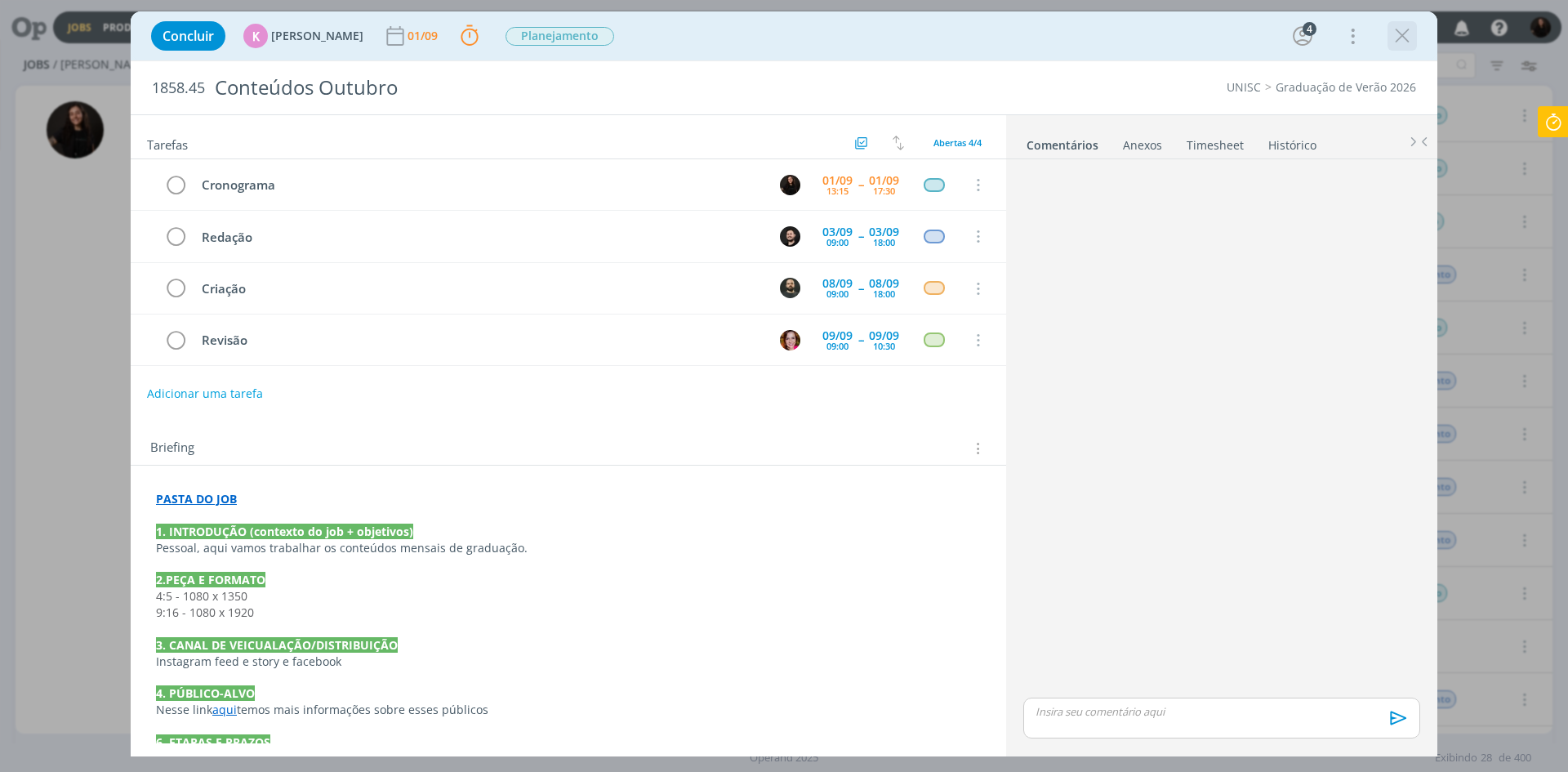
click at [1410, 33] on icon "dialog" at bounding box center [1401, 36] width 25 height 25
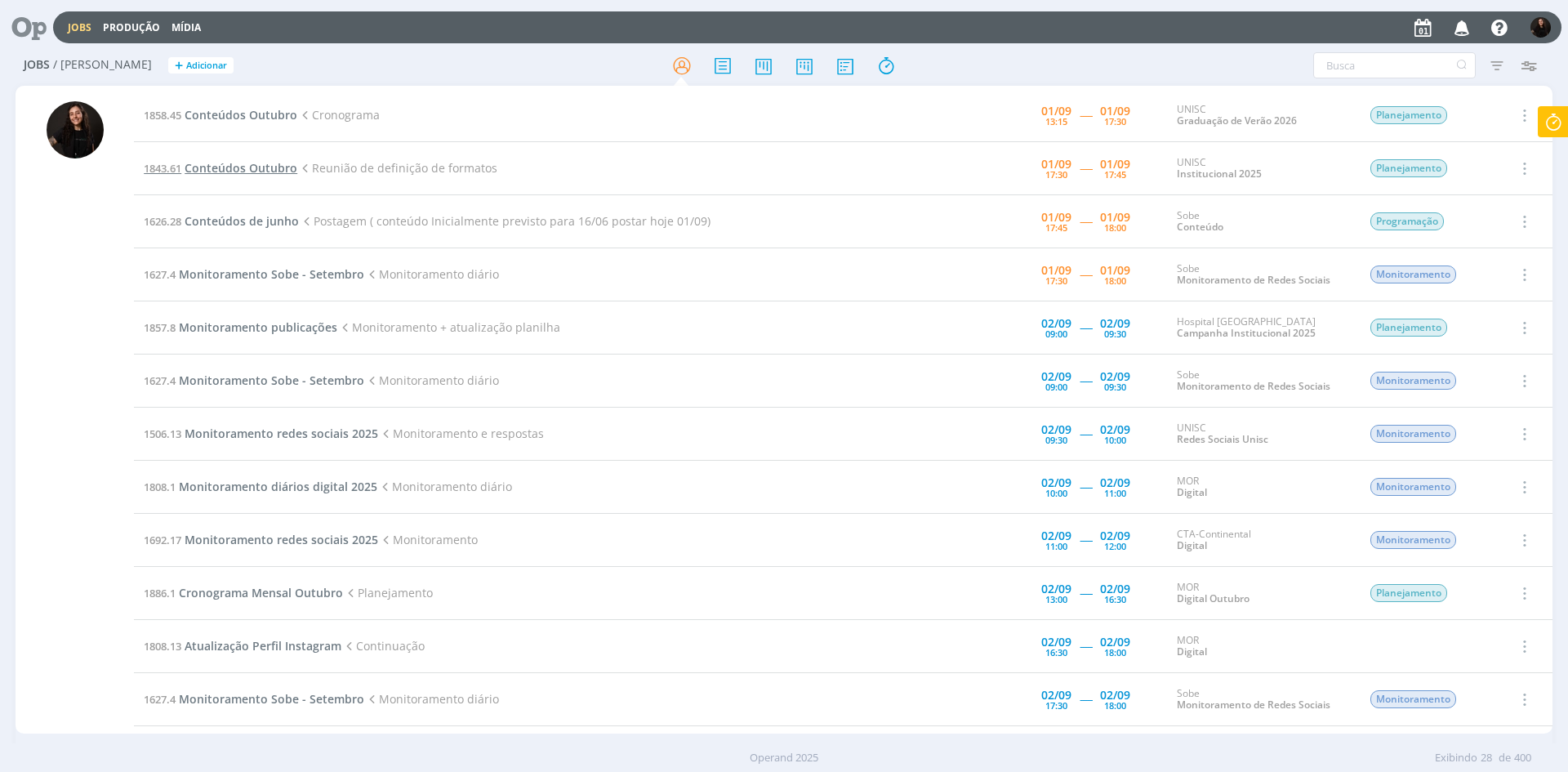
click at [263, 167] on span "Conteúdos Outubro" at bounding box center [241, 167] width 112 height 16
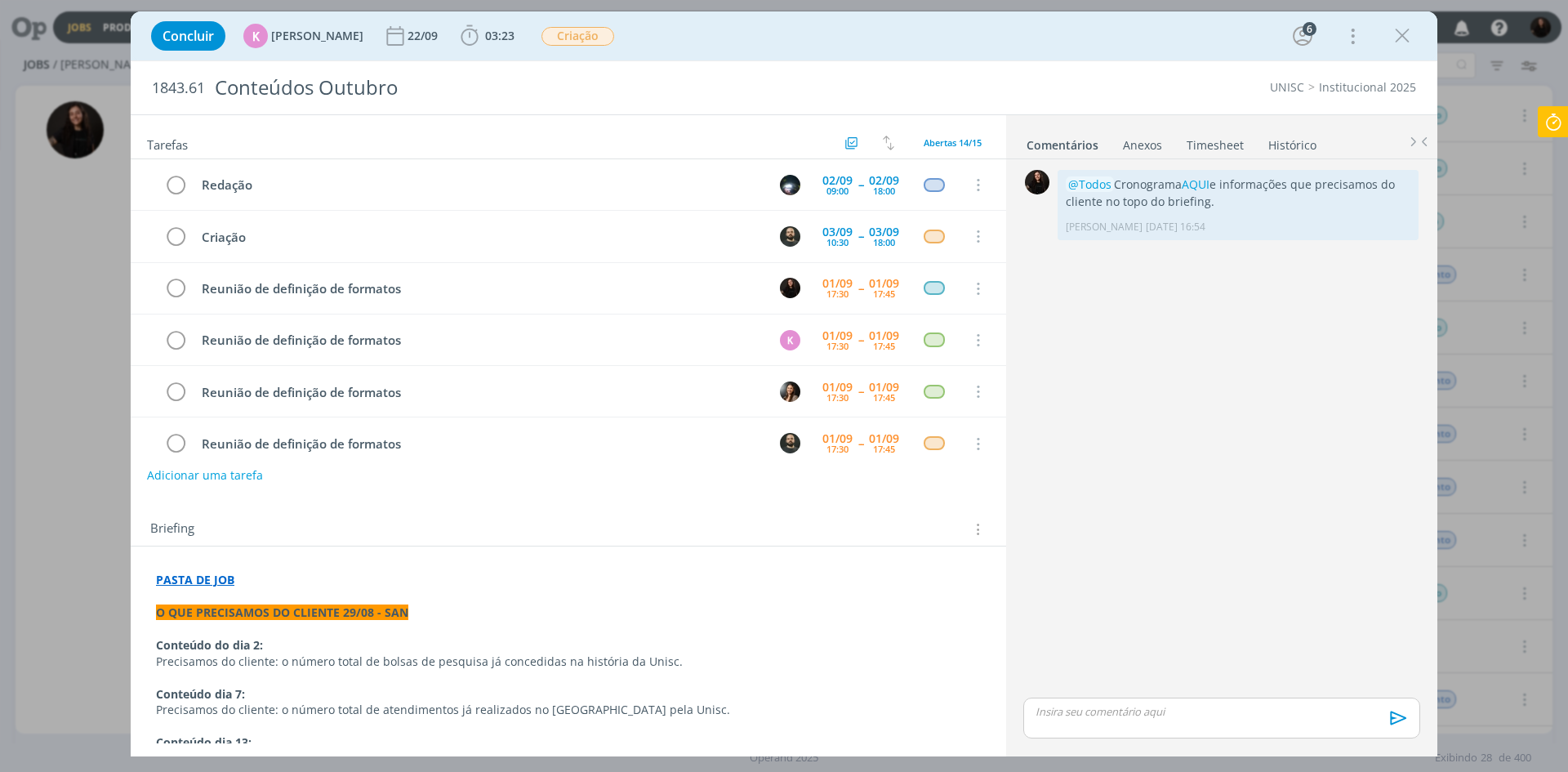
click at [1401, 38] on icon "dialog" at bounding box center [1401, 36] width 25 height 25
